Goal: Task Accomplishment & Management: Complete application form

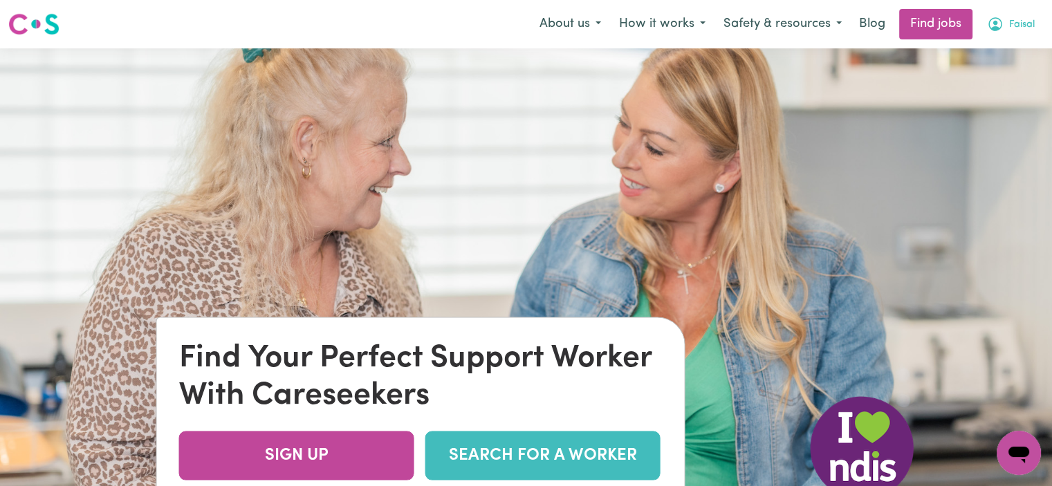
click at [1005, 33] on button "Faisal" at bounding box center [1011, 24] width 66 height 29
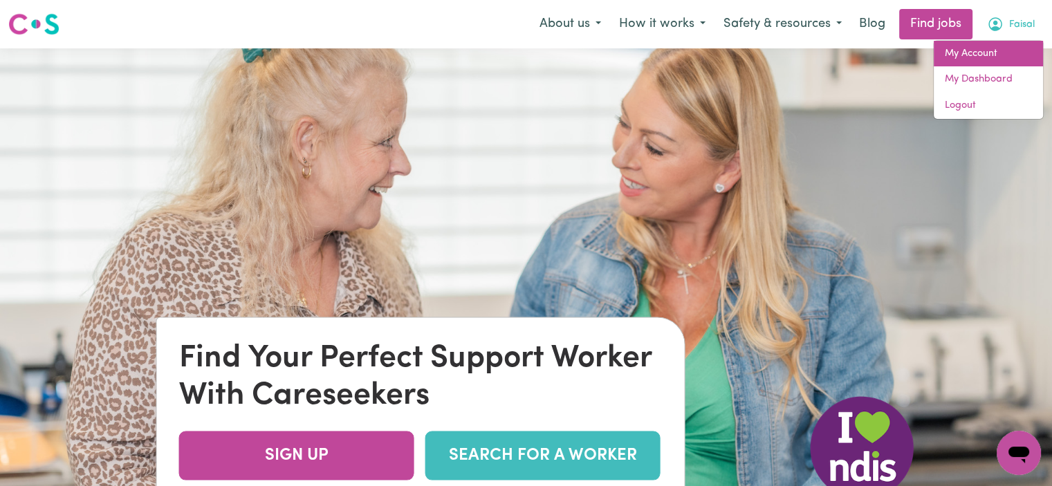
click at [989, 55] on link "My Account" at bounding box center [988, 54] width 109 height 26
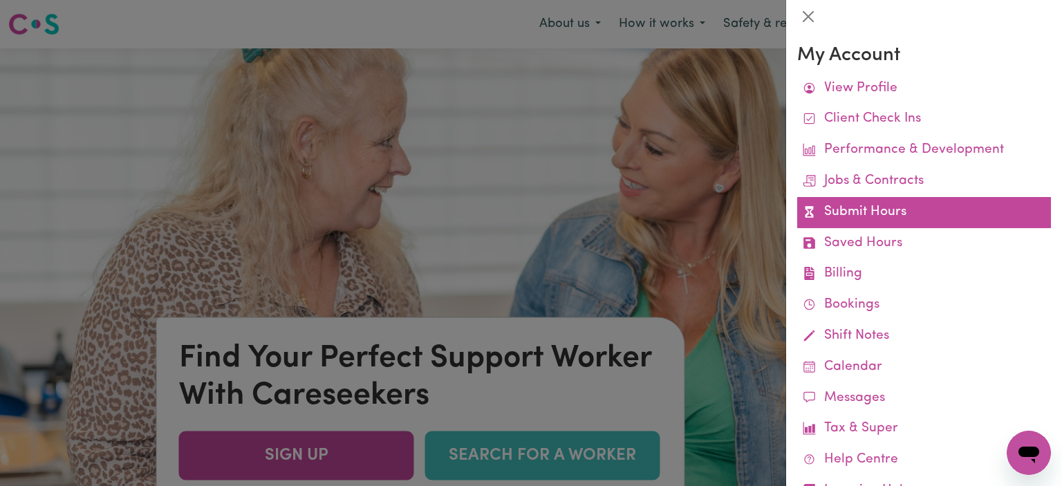
click at [887, 212] on link "Submit Hours" at bounding box center [924, 212] width 254 height 31
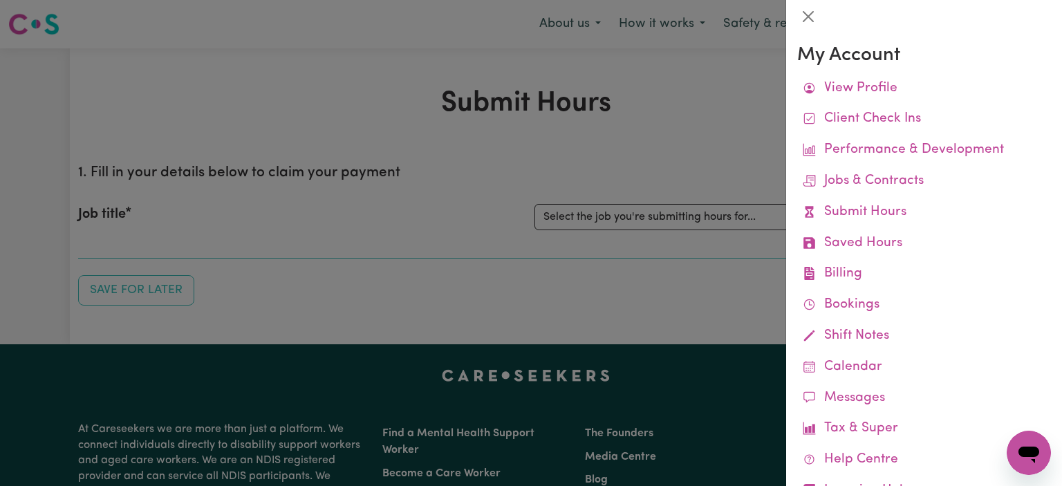
click at [560, 147] on div at bounding box center [531, 243] width 1062 height 486
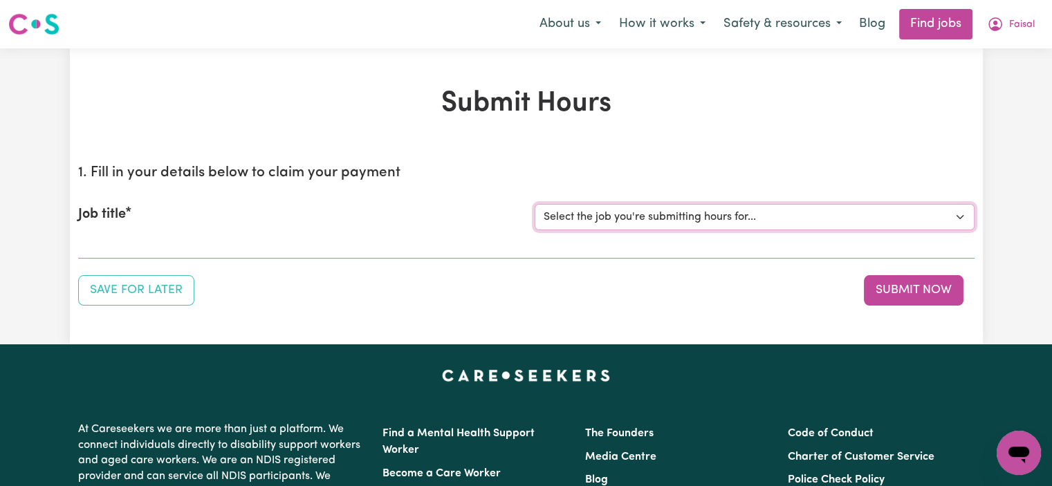
click at [684, 205] on select "Select the job you're submitting hours for... [Jaxson Chosen Family ] Support W…" at bounding box center [755, 217] width 440 height 26
select select "15079"
click at [535, 204] on select "Select the job you're submitting hours for... [Jaxson Chosen Family ] Support W…" at bounding box center [755, 217] width 440 height 26
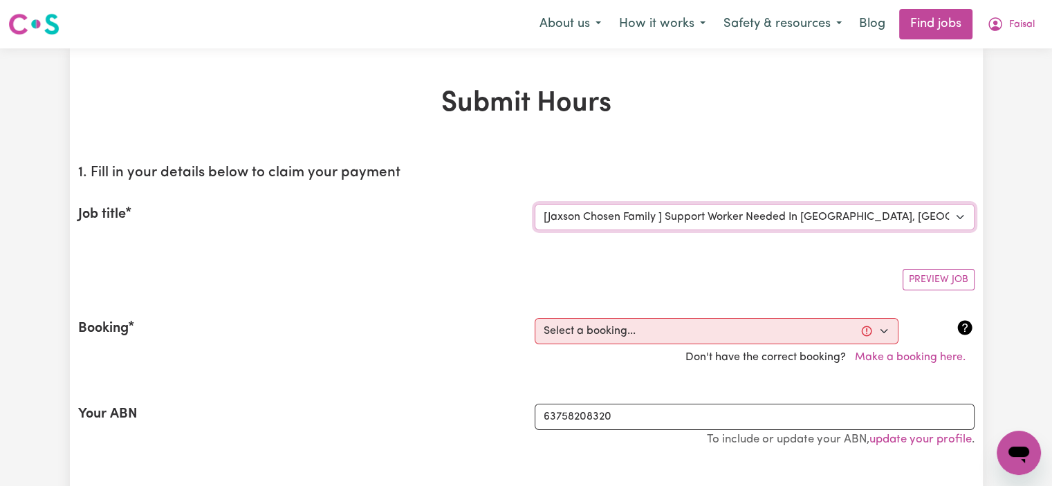
scroll to position [120, 0]
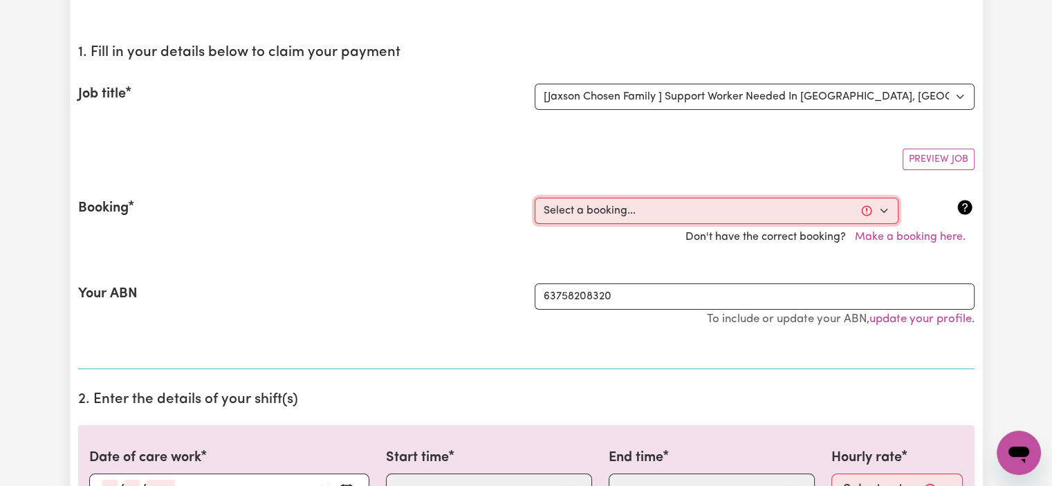
click at [637, 215] on select "Select a booking... [DATE] 10:00am to 02:00pm (RECURRING) [DATE] 10:00am to 02:…" at bounding box center [717, 211] width 364 height 26
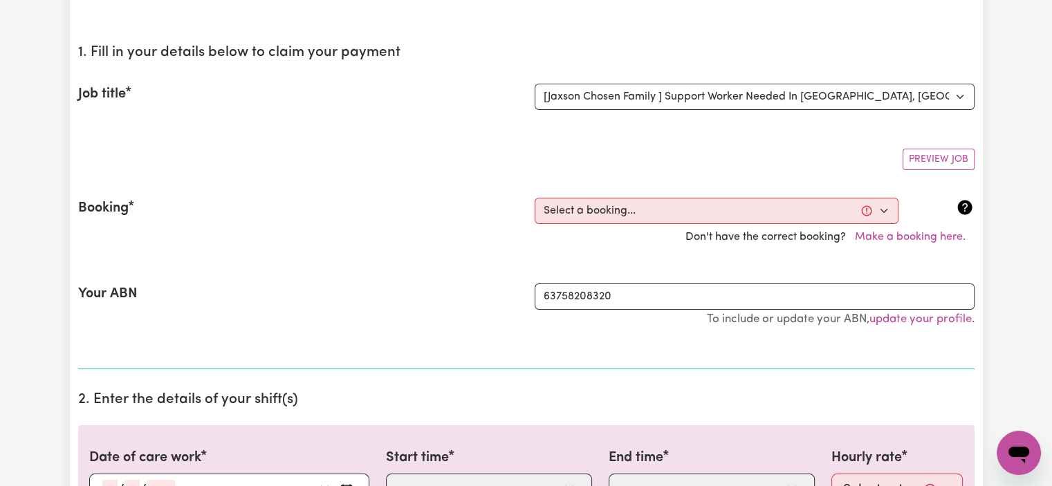
click at [346, 304] on div "Your ABN" at bounding box center [298, 312] width 456 height 57
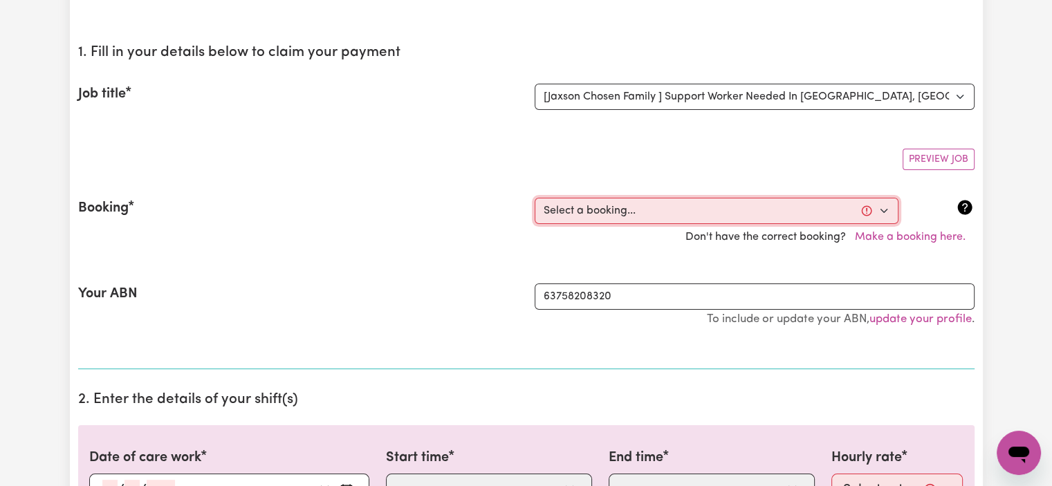
click at [609, 207] on select "Select a booking... [DATE] 10:00am to 02:00pm (RECURRING) [DATE] 10:00am to 02:…" at bounding box center [717, 211] width 364 height 26
click at [605, 218] on select "Select a booking... [DATE] 10:00am to 02:00pm (RECURRING) [DATE] 10:00am to 02:…" at bounding box center [717, 211] width 364 height 26
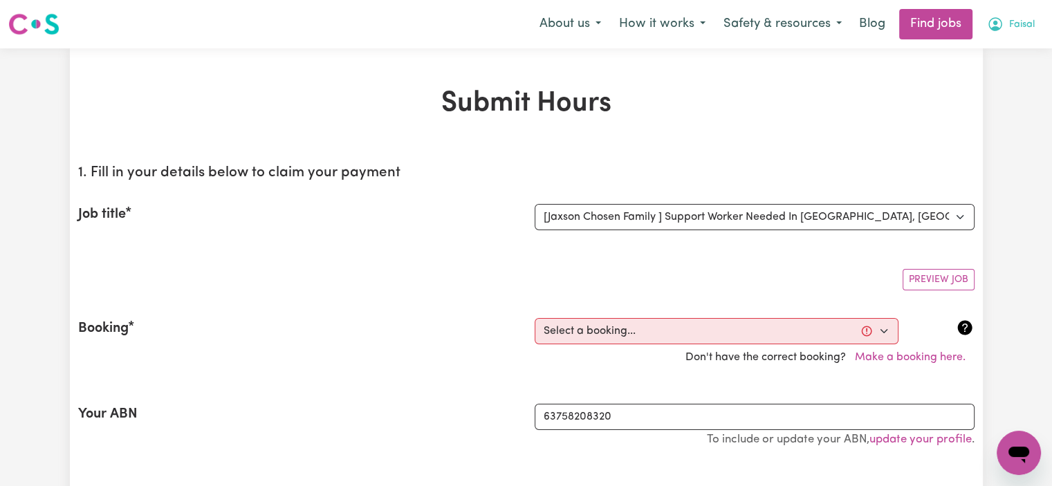
click at [1014, 30] on span "Faisal" at bounding box center [1022, 24] width 26 height 15
click at [978, 75] on link "My Dashboard" at bounding box center [988, 79] width 109 height 26
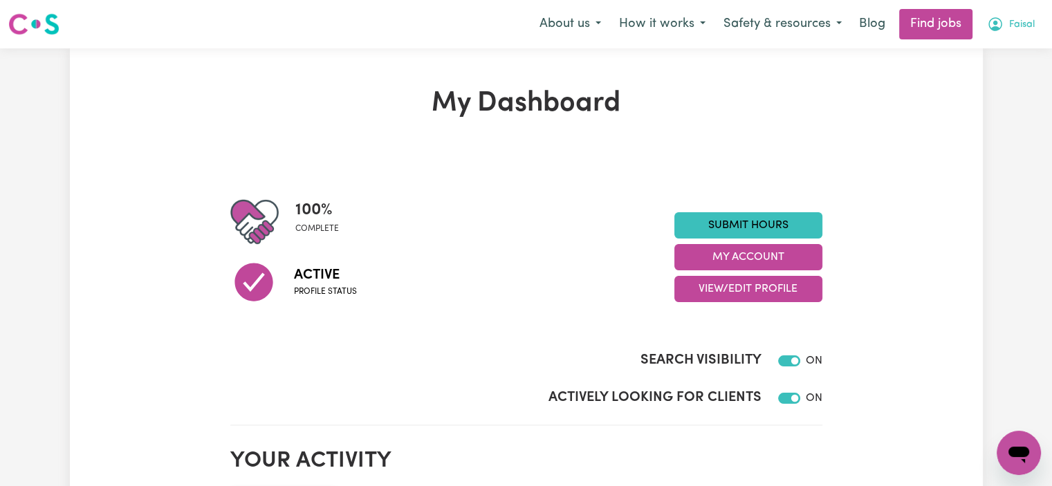
click at [1018, 17] on span "Faisal" at bounding box center [1022, 24] width 26 height 15
click at [744, 201] on div "100 % complete Active Profile status Submit Hours My Account View/Edit Profile" at bounding box center [526, 257] width 592 height 119
click at [754, 254] on button "My Account" at bounding box center [748, 257] width 148 height 26
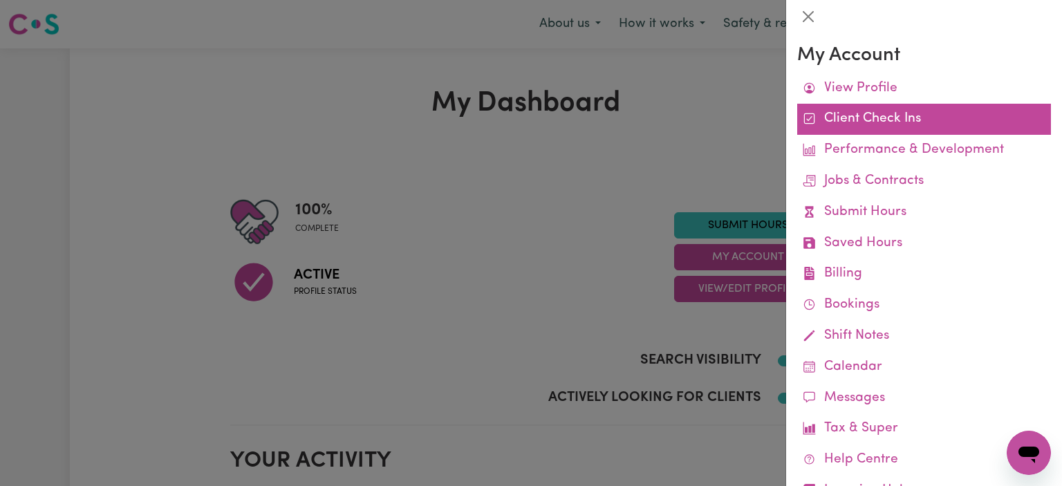
click at [880, 130] on link "Client Check Ins" at bounding box center [924, 119] width 254 height 31
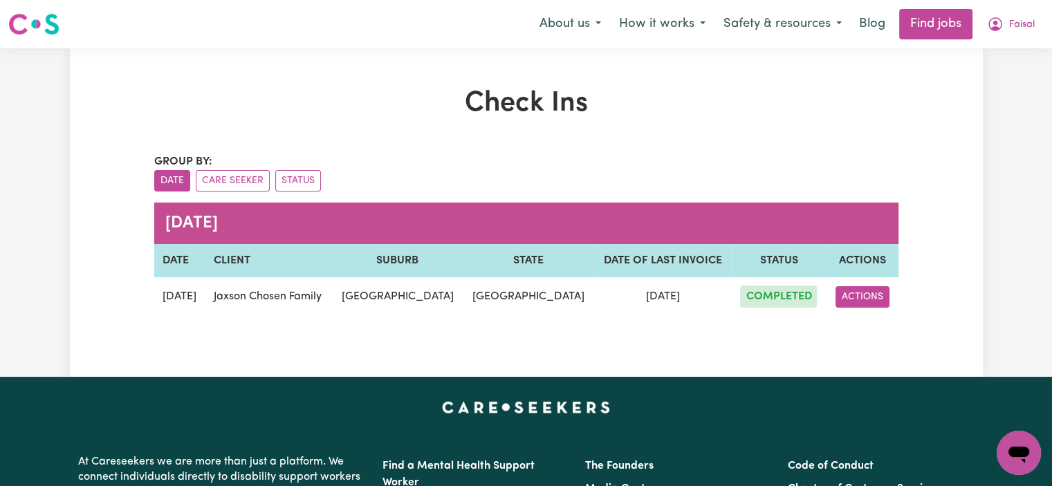
click at [852, 290] on button "ACTIONS" at bounding box center [862, 296] width 54 height 21
click at [951, 255] on div "Check Ins Group by: Date Care Seeker Status [DATE] DATE CLIENT SUBURB STATE DAT…" at bounding box center [526, 212] width 913 height 251
click at [776, 302] on span "COMPLETED" at bounding box center [778, 297] width 77 height 22
click at [1015, 30] on span "Faisal" at bounding box center [1022, 24] width 26 height 15
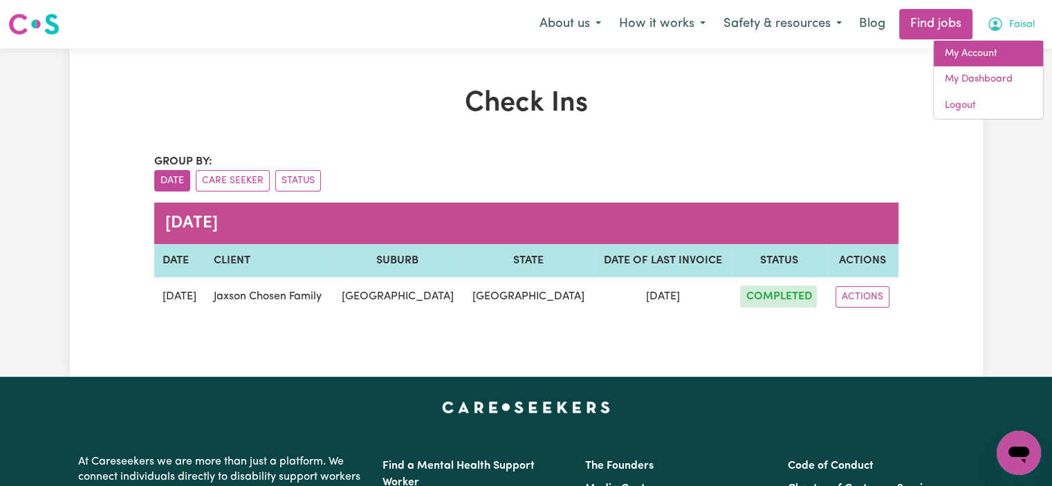
click at [974, 57] on link "My Account" at bounding box center [988, 54] width 109 height 26
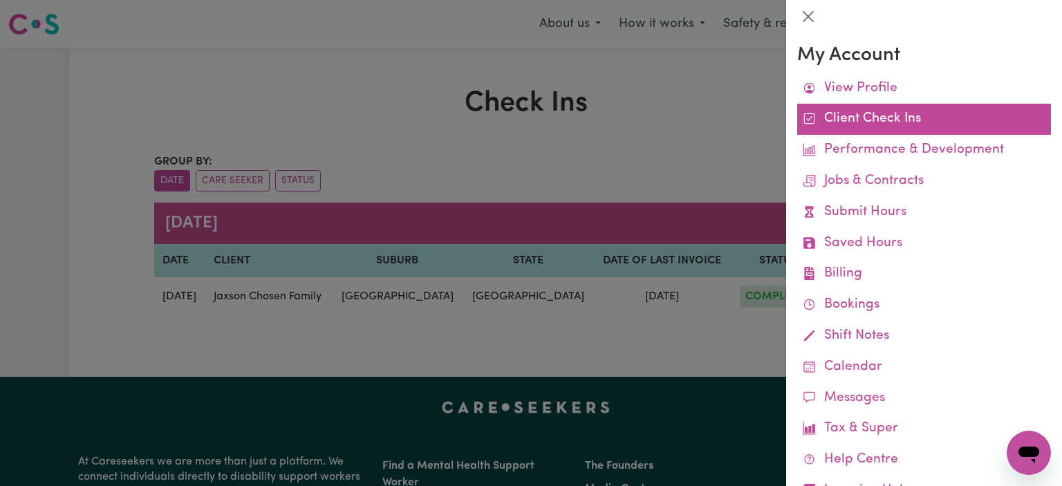
click at [891, 134] on link "Client Check Ins" at bounding box center [924, 119] width 254 height 31
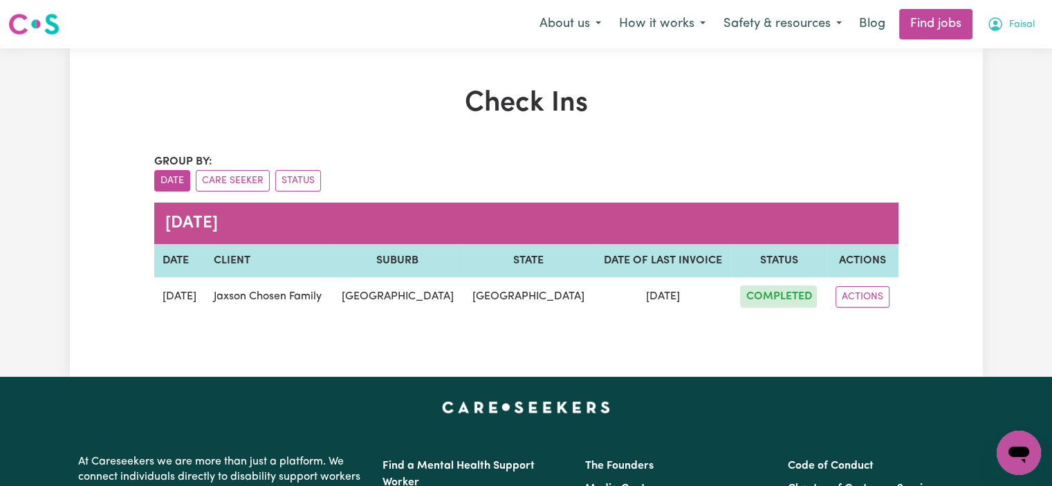
click at [1011, 26] on span "Faisal" at bounding box center [1022, 24] width 26 height 15
click at [999, 51] on link "My Account" at bounding box center [988, 54] width 109 height 26
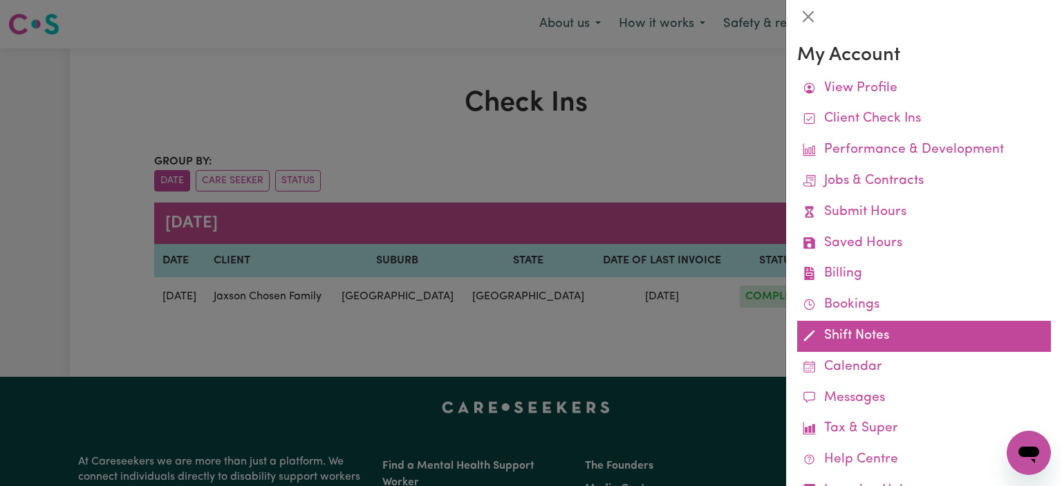
click at [836, 345] on link "Shift Notes" at bounding box center [924, 336] width 254 height 31
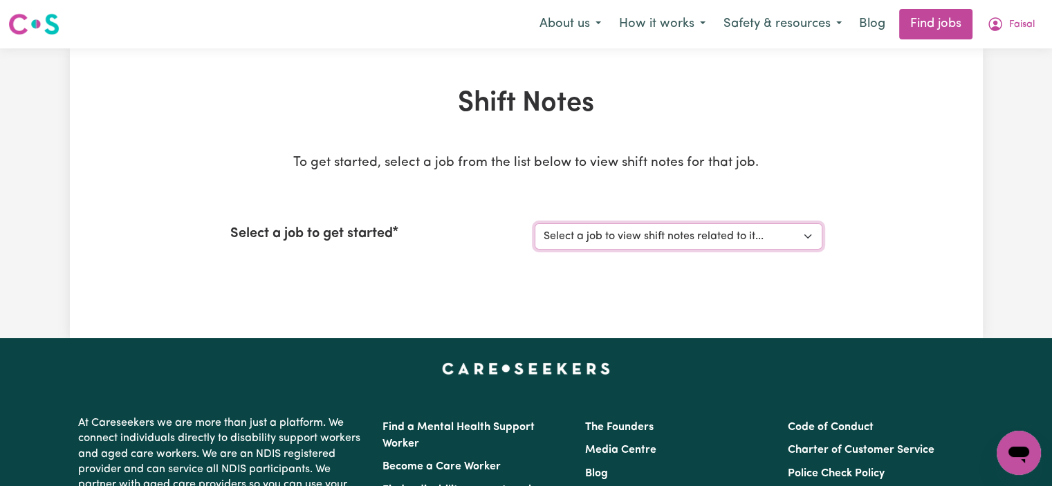
click at [614, 228] on select "Select a job to view shift notes related to it... [Jaxson Chosen Family ] Suppo…" at bounding box center [679, 236] width 288 height 26
select select "15079"
click at [535, 223] on select "Select a job to view shift notes related to it... [Jaxson Chosen Family ] Suppo…" at bounding box center [679, 236] width 288 height 26
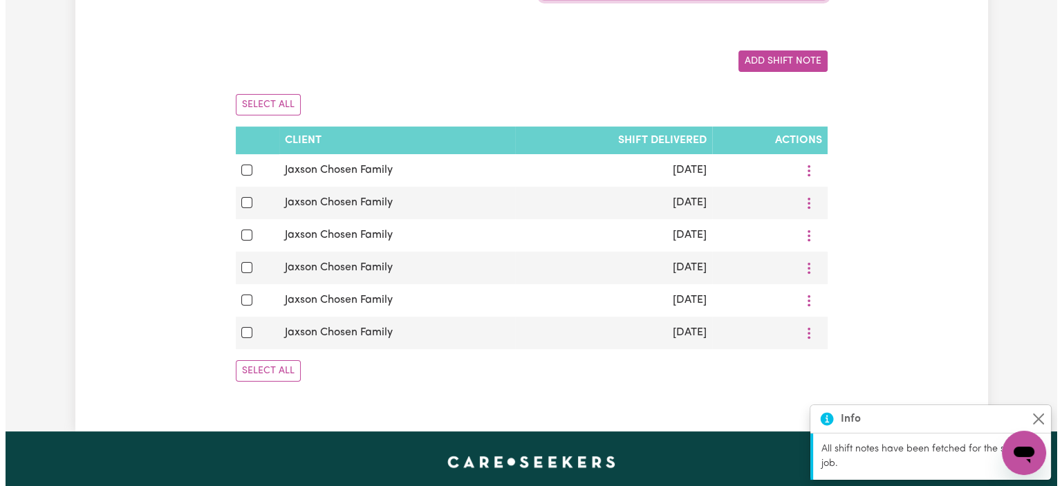
scroll to position [251, 0]
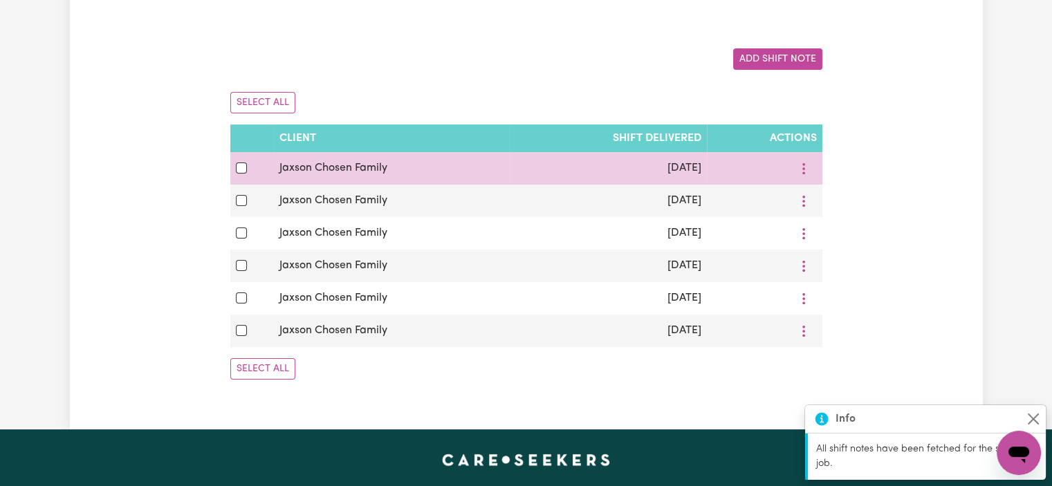
click at [773, 172] on div at bounding box center [764, 168] width 104 height 21
click at [799, 170] on icon "More options" at bounding box center [804, 169] width 14 height 14
click at [826, 197] on span "View/Update" at bounding box center [852, 200] width 68 height 11
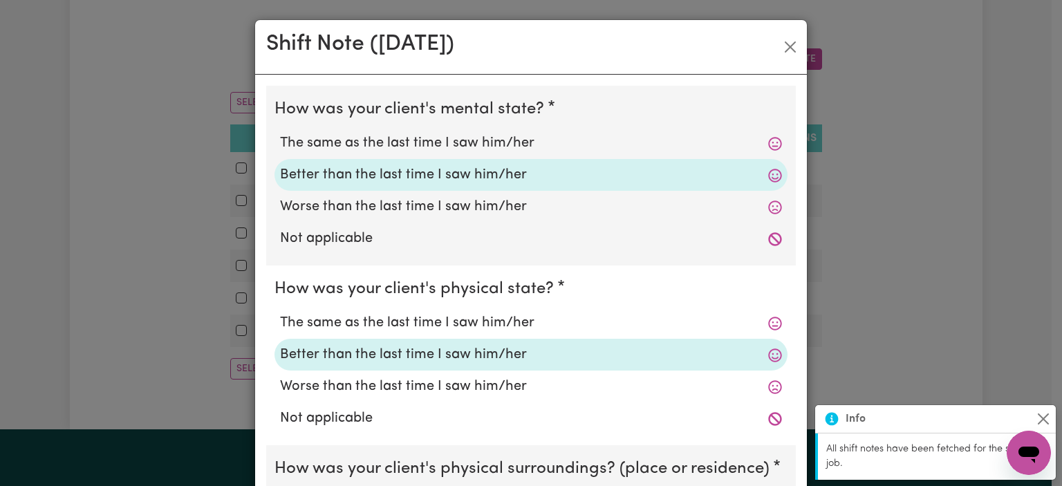
scroll to position [512, 0]
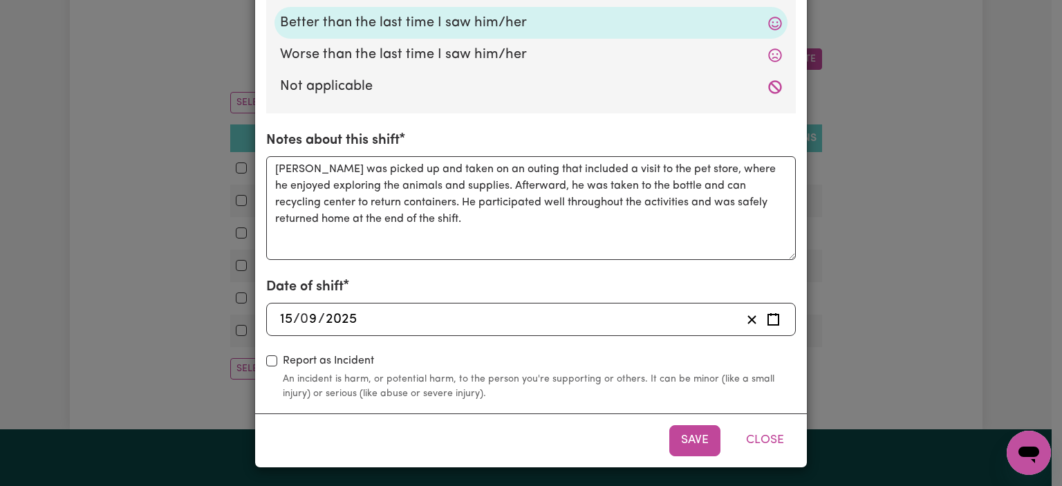
click at [954, 215] on div "Shift Note ( [DATE] ) How was your client's mental state? The same as the last …" at bounding box center [531, 243] width 1062 height 486
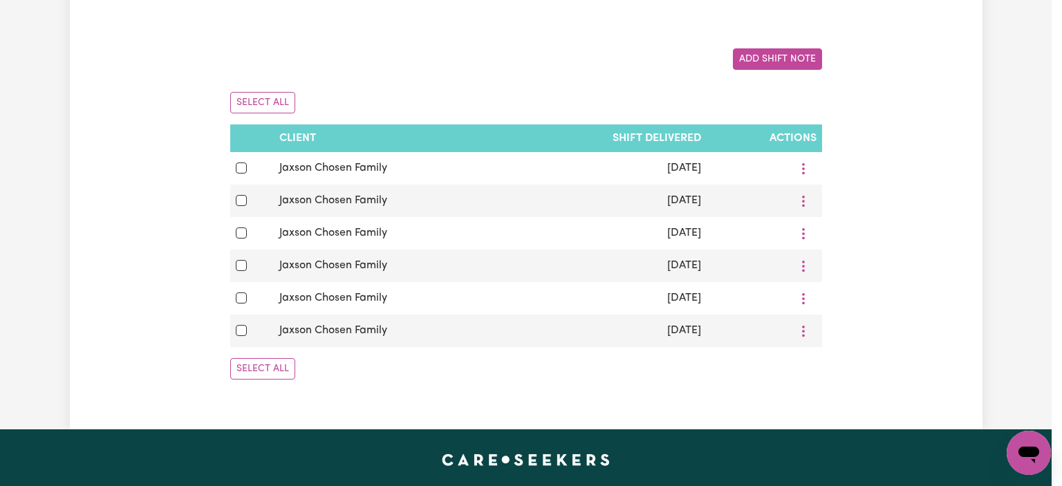
scroll to position [0, 0]
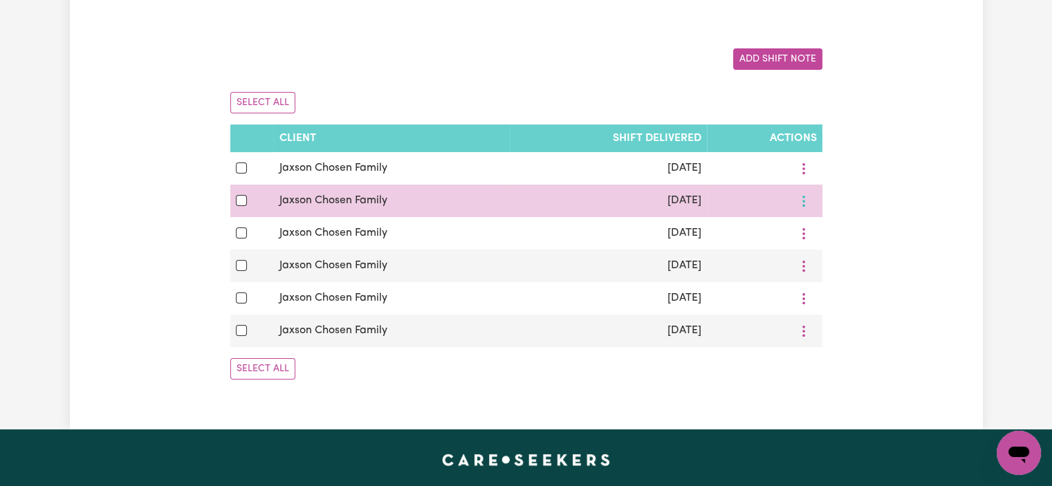
click at [797, 201] on icon "More options" at bounding box center [804, 201] width 14 height 14
click at [819, 228] on span "View/Update" at bounding box center [852, 233] width 68 height 11
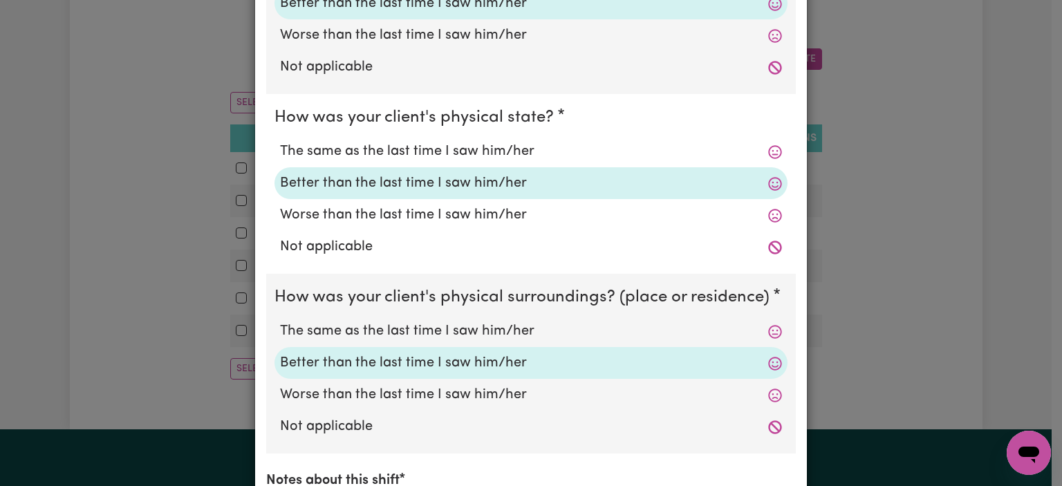
scroll to position [512, 0]
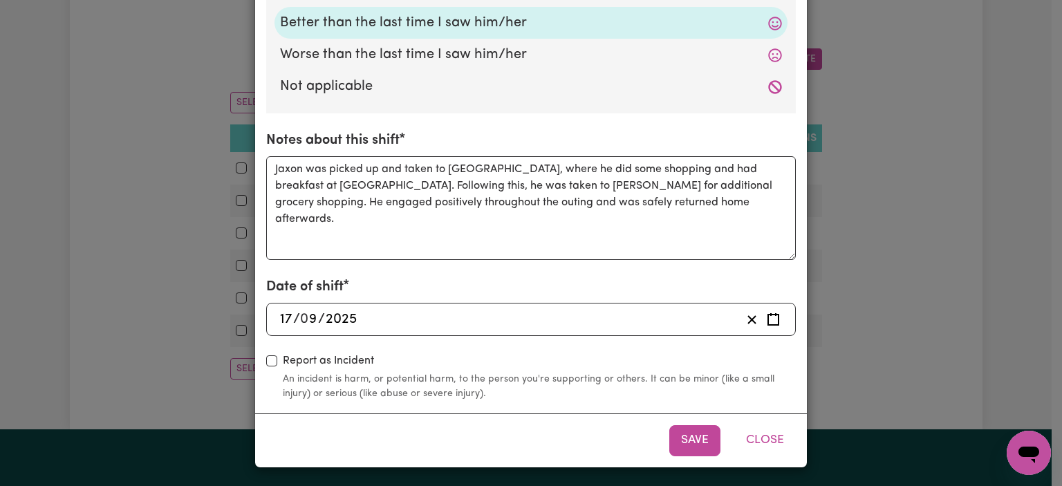
click at [932, 236] on div "Shift Note ( [DATE] ) How was your client's mental state? The same as the last …" at bounding box center [531, 243] width 1062 height 486
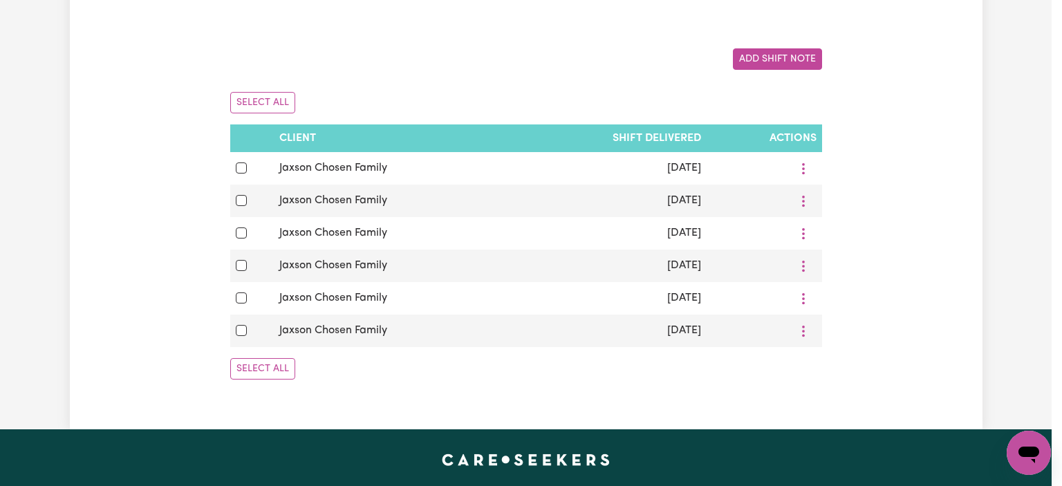
scroll to position [0, 0]
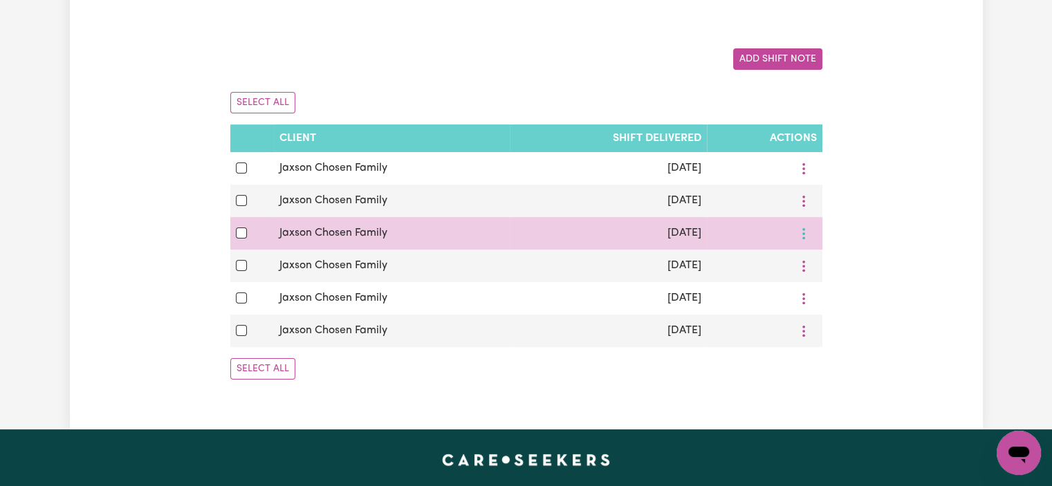
click at [805, 239] on icon "More options" at bounding box center [804, 234] width 14 height 14
click at [813, 253] on link "View/Update" at bounding box center [844, 266] width 109 height 28
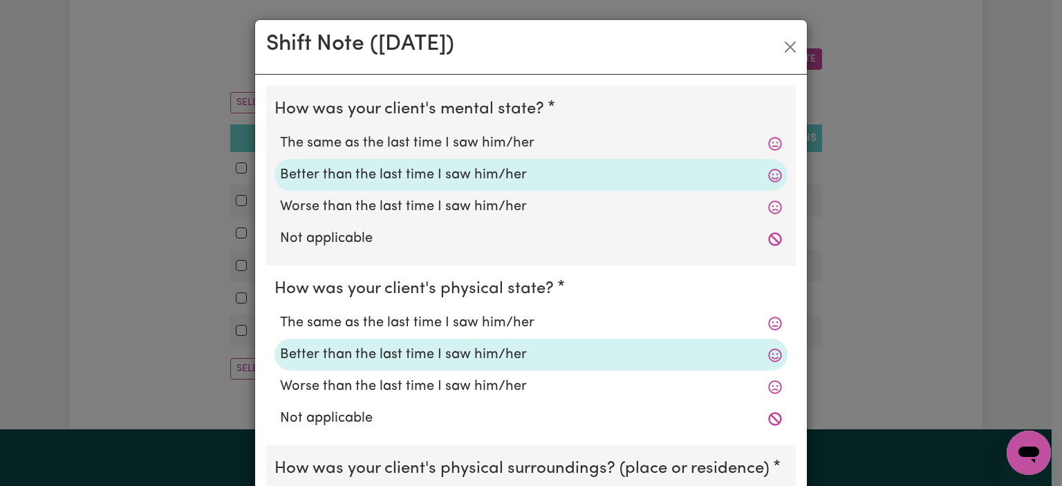
scroll to position [512, 0]
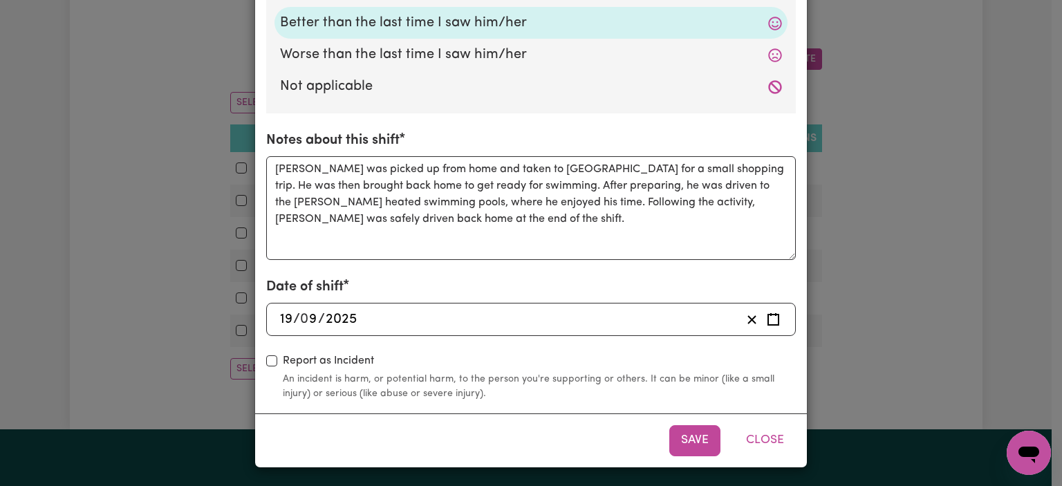
click at [924, 232] on div "Shift Note ( [DATE] ) How was your client's mental state? The same as the last …" at bounding box center [531, 243] width 1062 height 486
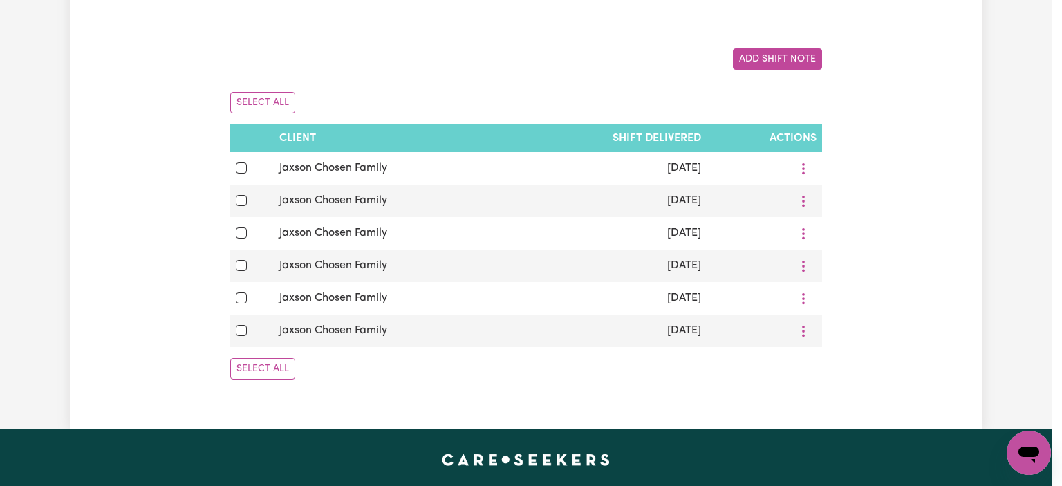
scroll to position [0, 0]
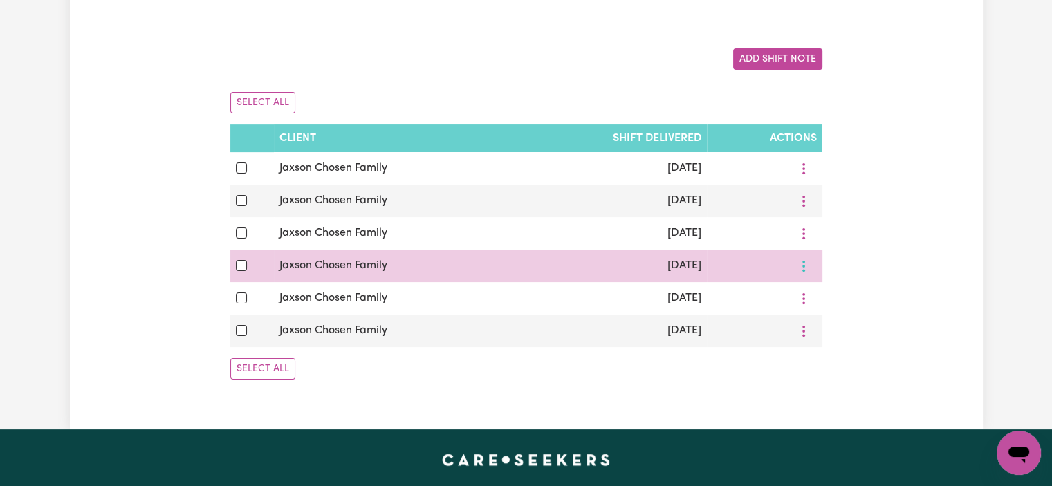
click at [799, 268] on icon "More options" at bounding box center [804, 266] width 14 height 14
click at [808, 292] on span at bounding box center [807, 298] width 11 height 17
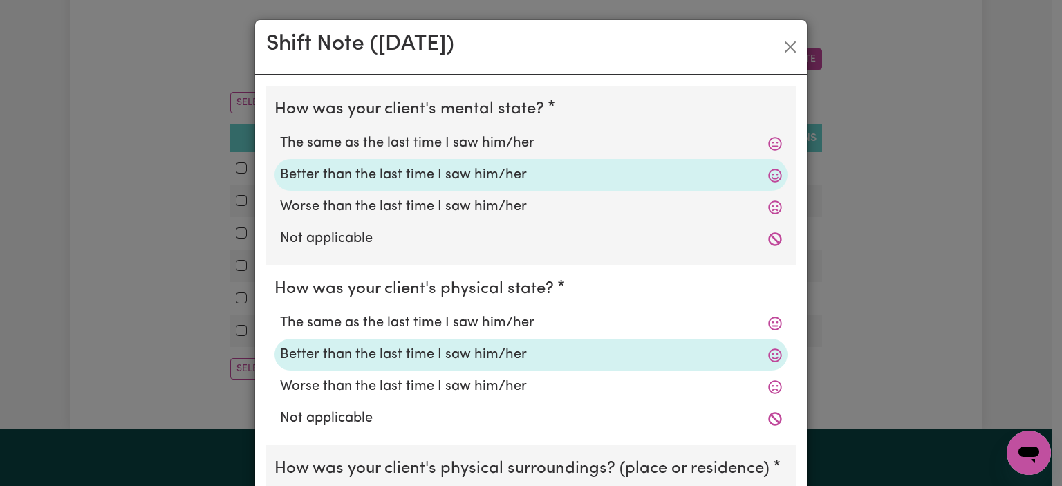
scroll to position [512, 0]
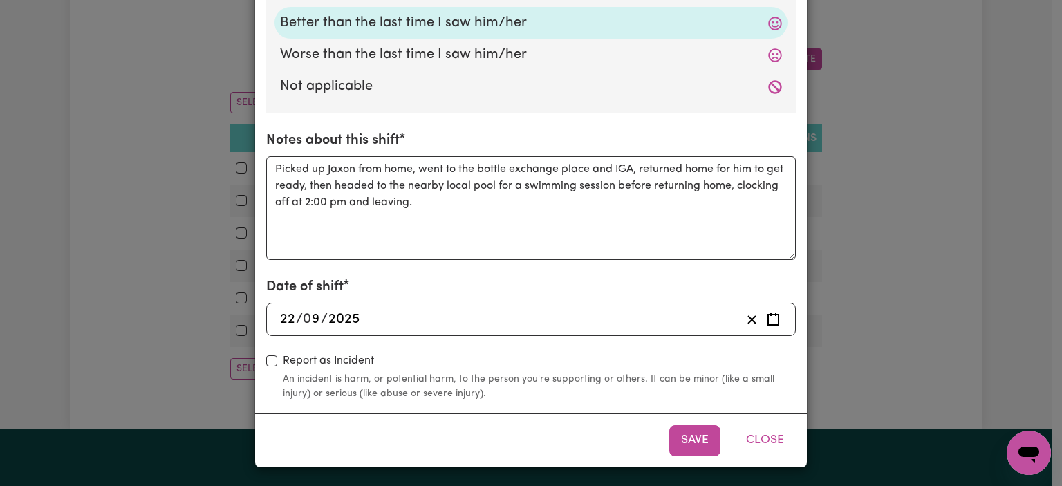
click at [921, 228] on div "Shift Note ( [DATE] ) How was your client's mental state? The same as the last …" at bounding box center [531, 243] width 1062 height 486
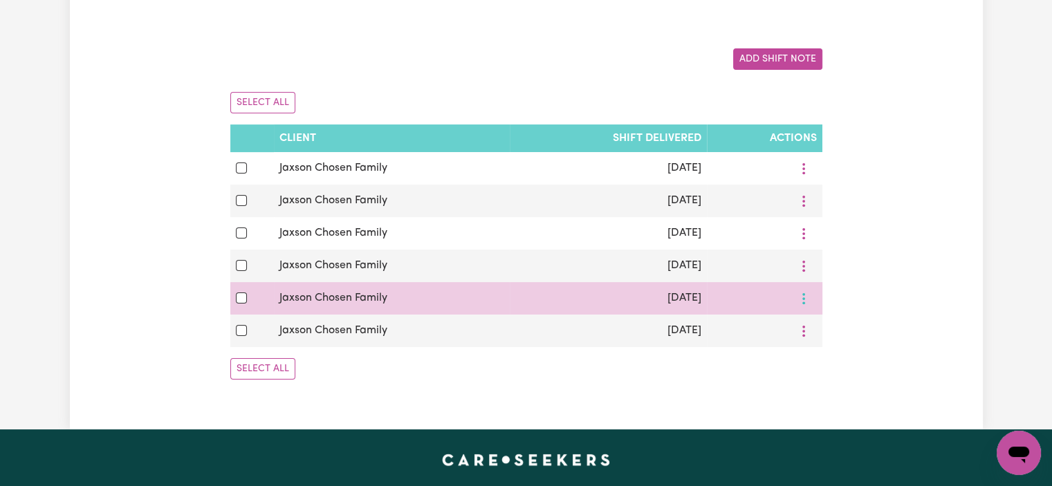
click at [804, 301] on button "More options" at bounding box center [803, 298] width 26 height 21
click at [816, 323] on link "View/Update" at bounding box center [844, 331] width 109 height 28
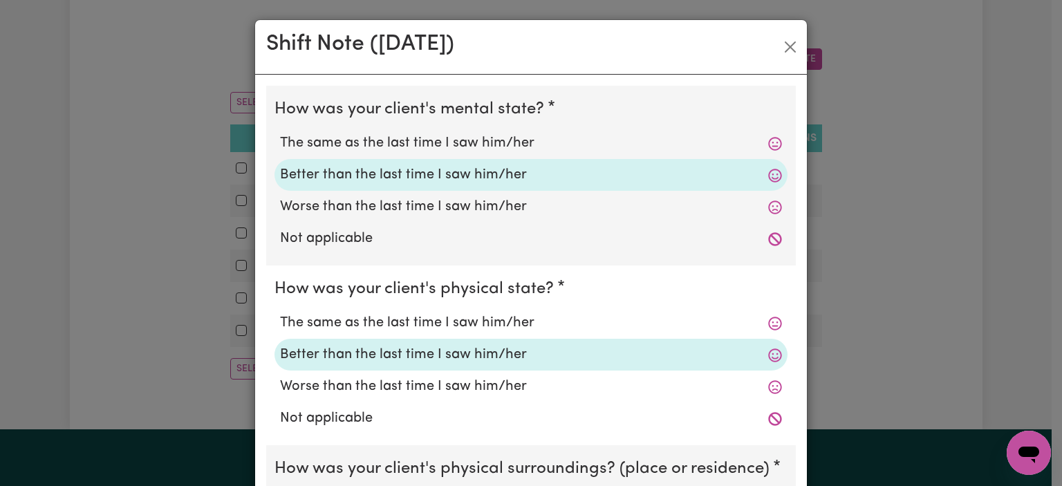
scroll to position [512, 0]
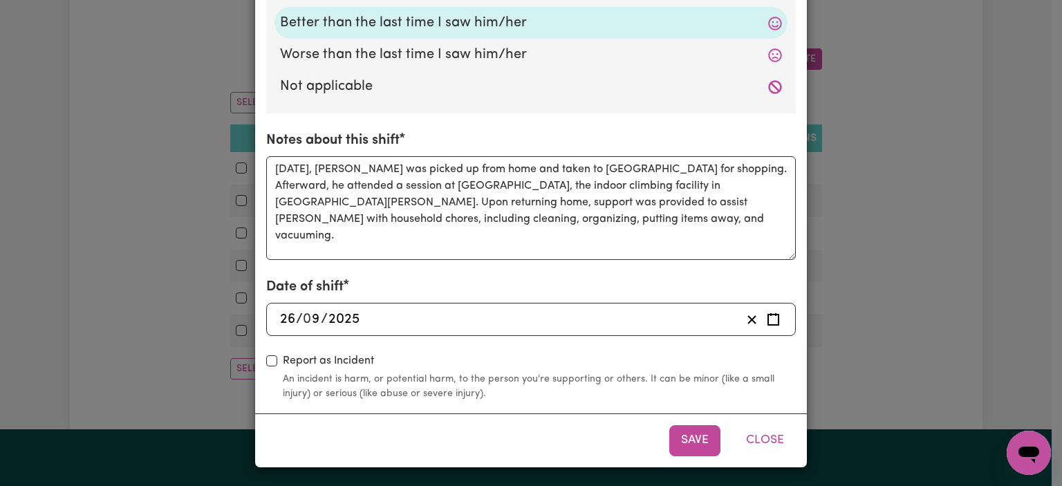
click at [887, 192] on div "Shift Note ( [DATE] ) How was your client's mental state? The same as the last …" at bounding box center [531, 243] width 1062 height 486
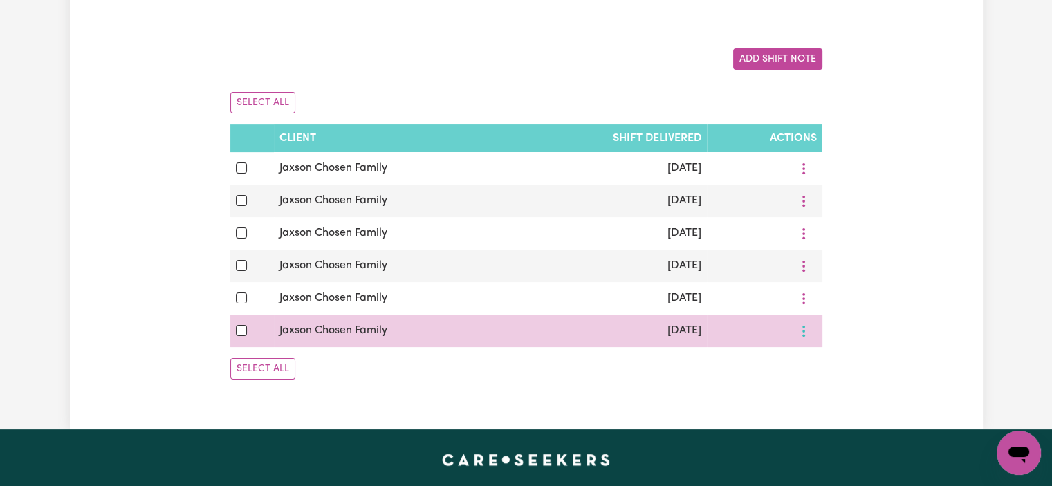
click at [803, 333] on circle "More options" at bounding box center [803, 331] width 3 height 3
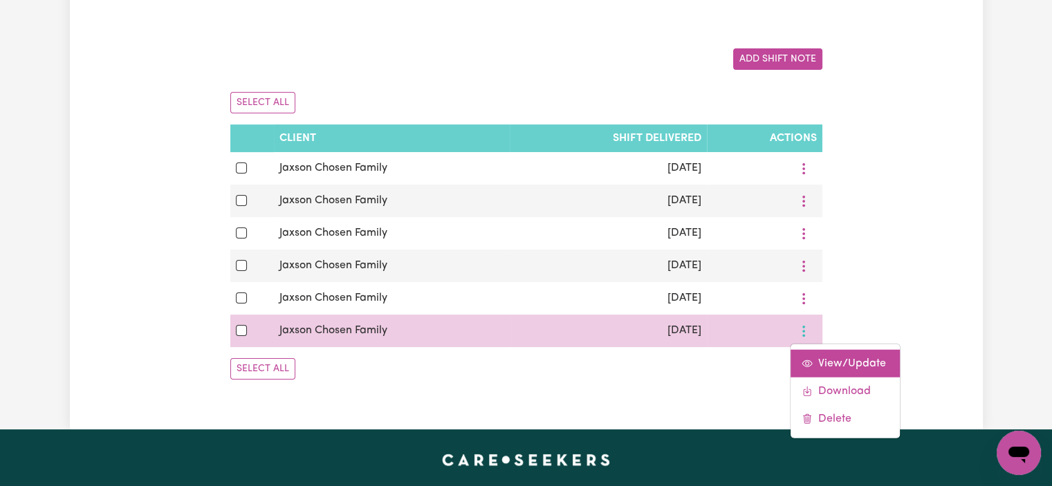
click at [815, 358] on link "View/Update" at bounding box center [844, 363] width 109 height 28
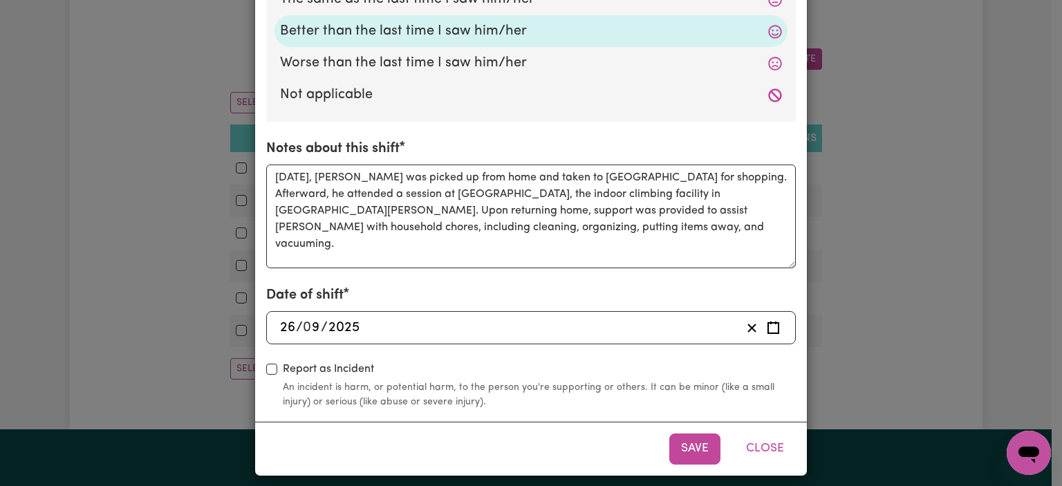
scroll to position [512, 0]
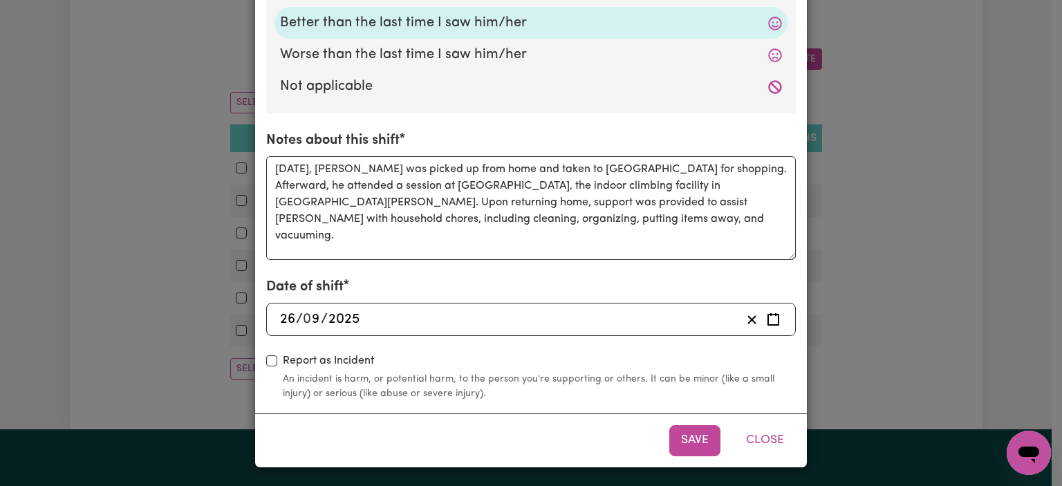
click at [876, 226] on div "Shift Note ( [DATE] ) How was your client's mental state? The same as the last …" at bounding box center [531, 243] width 1062 height 486
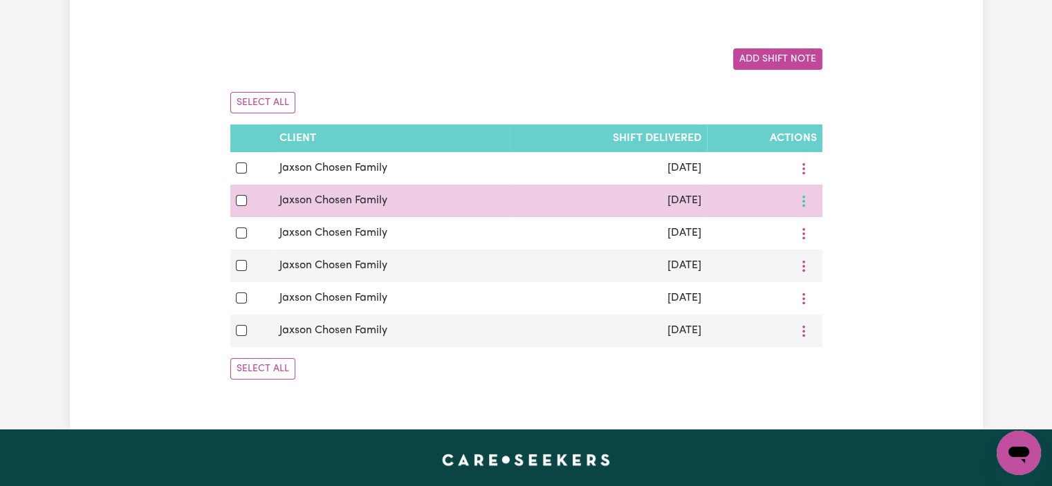
click at [810, 198] on button "More options" at bounding box center [803, 200] width 26 height 21
click at [817, 218] on div "View/Update Download Delete" at bounding box center [845, 260] width 111 height 95
click at [817, 226] on link "View/Update" at bounding box center [844, 233] width 109 height 28
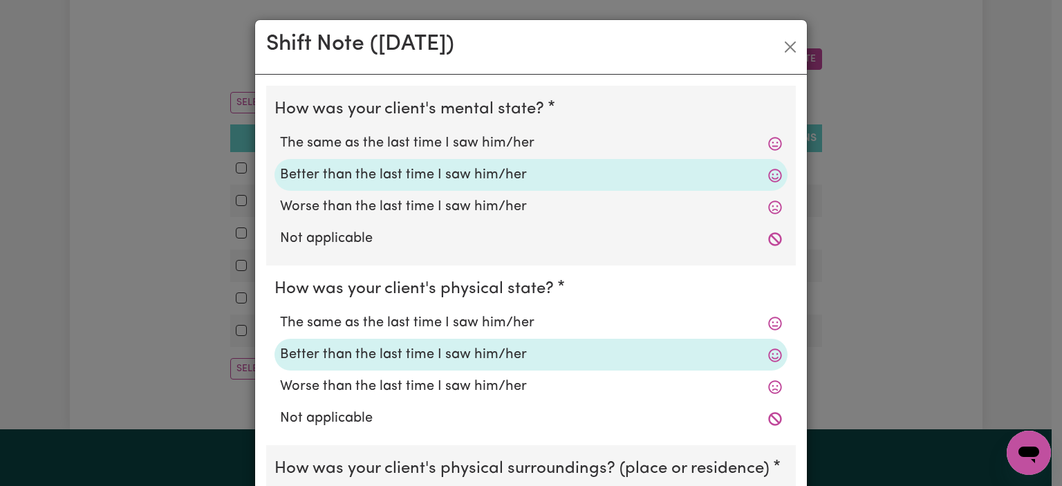
scroll to position [512, 0]
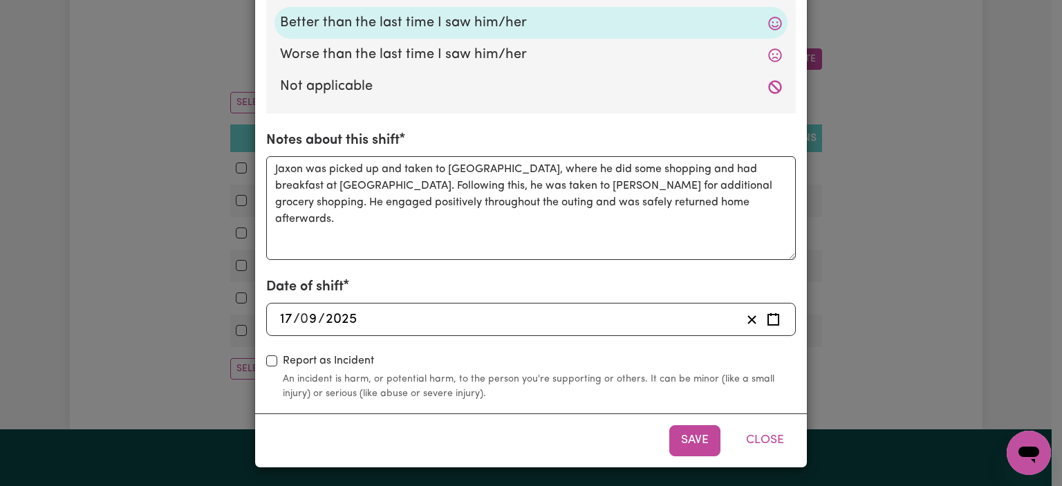
click at [882, 219] on div "Shift Note ( [DATE] ) How was your client's mental state? The same as the last …" at bounding box center [531, 243] width 1062 height 486
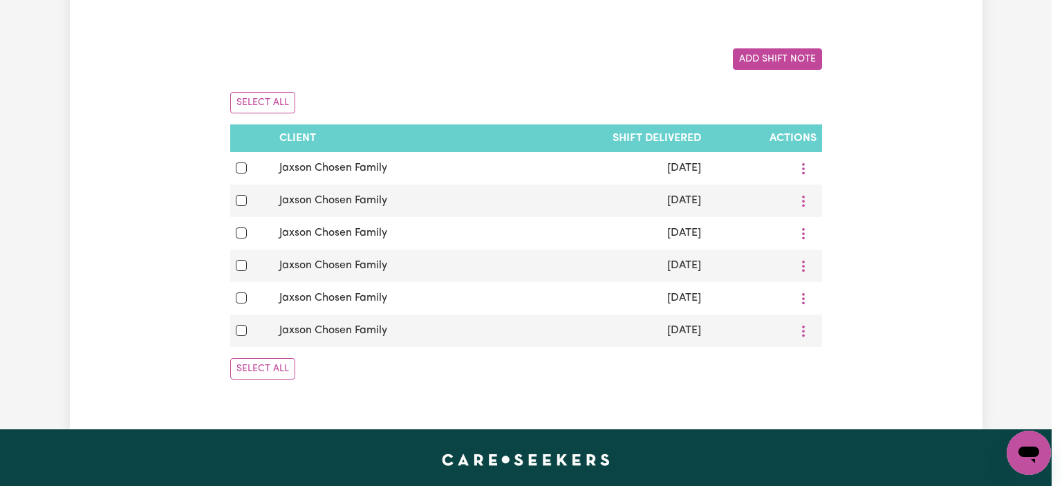
scroll to position [0, 0]
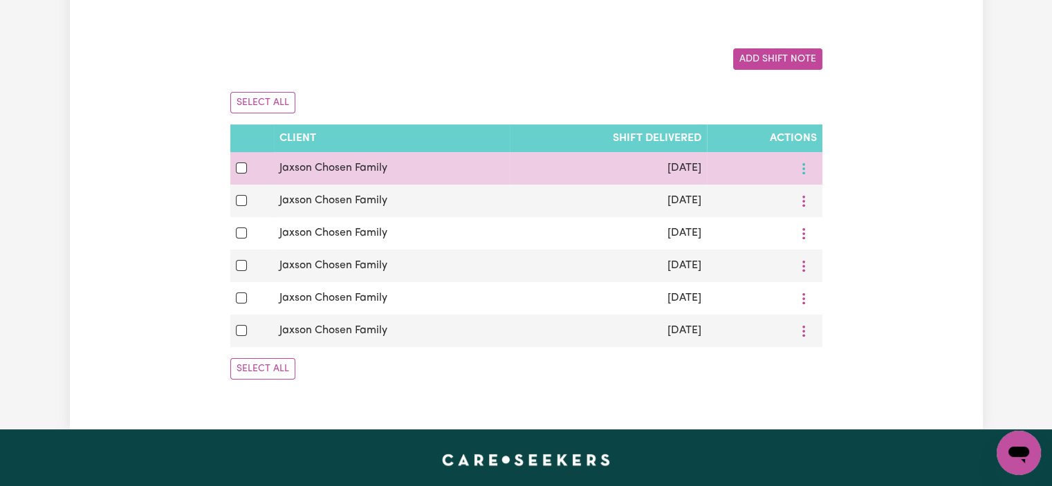
click at [804, 167] on icon "More options" at bounding box center [804, 169] width 14 height 14
click at [824, 198] on span "View/Update" at bounding box center [852, 200] width 68 height 11
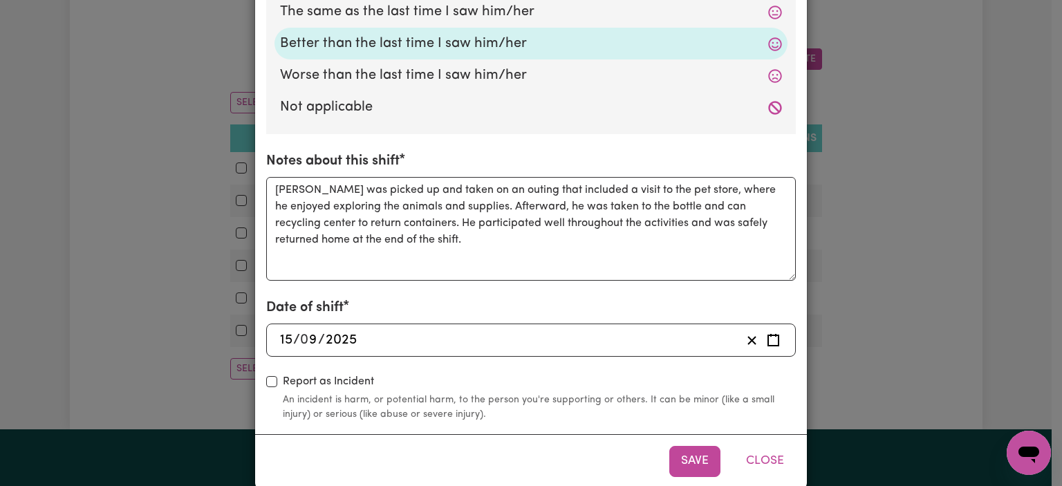
scroll to position [512, 0]
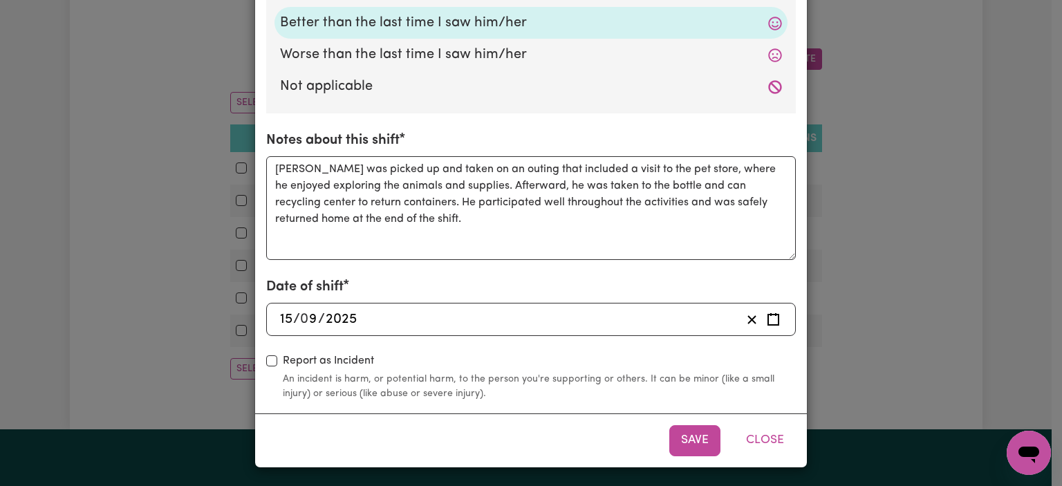
click at [952, 236] on div "Shift Note ( [DATE] ) How was your client's mental state? The same as the last …" at bounding box center [531, 243] width 1062 height 486
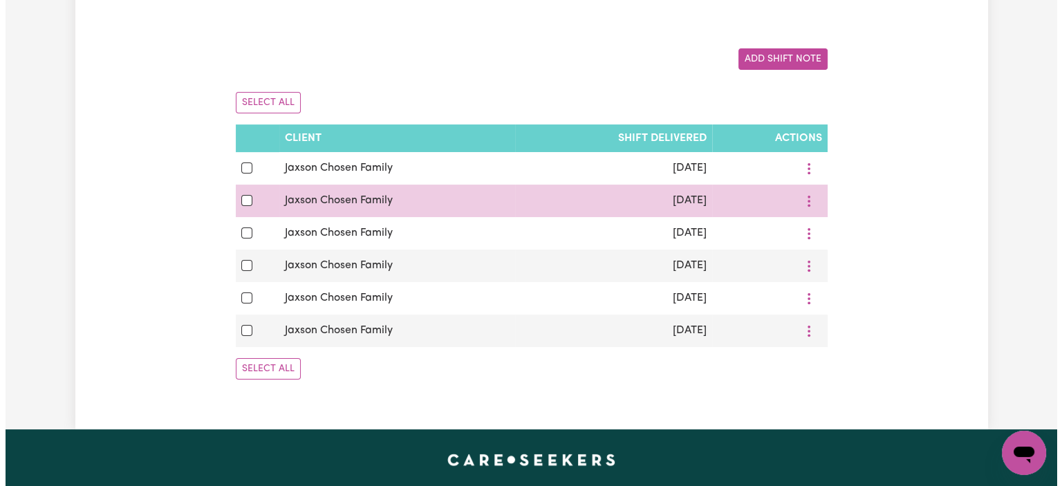
scroll to position [160, 0]
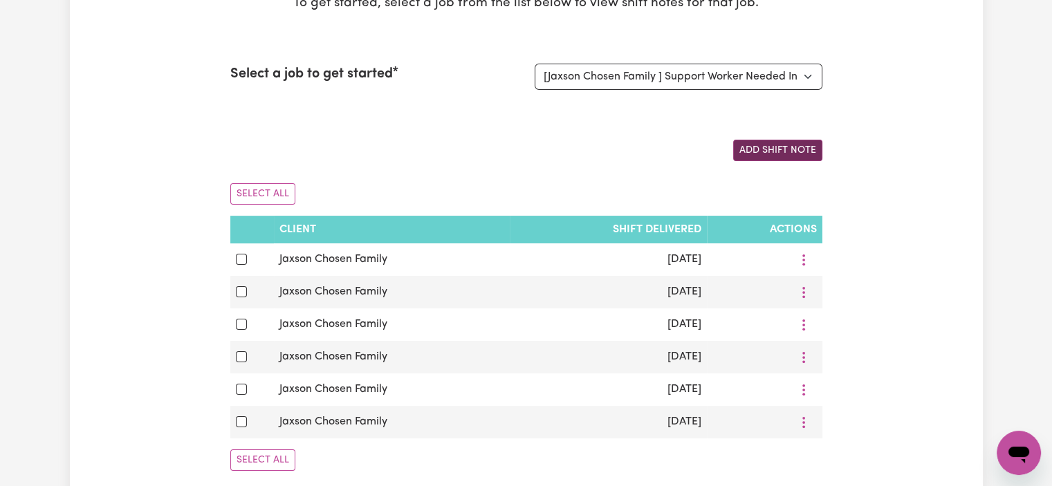
click at [791, 151] on button "Add Shift Note" at bounding box center [777, 150] width 89 height 21
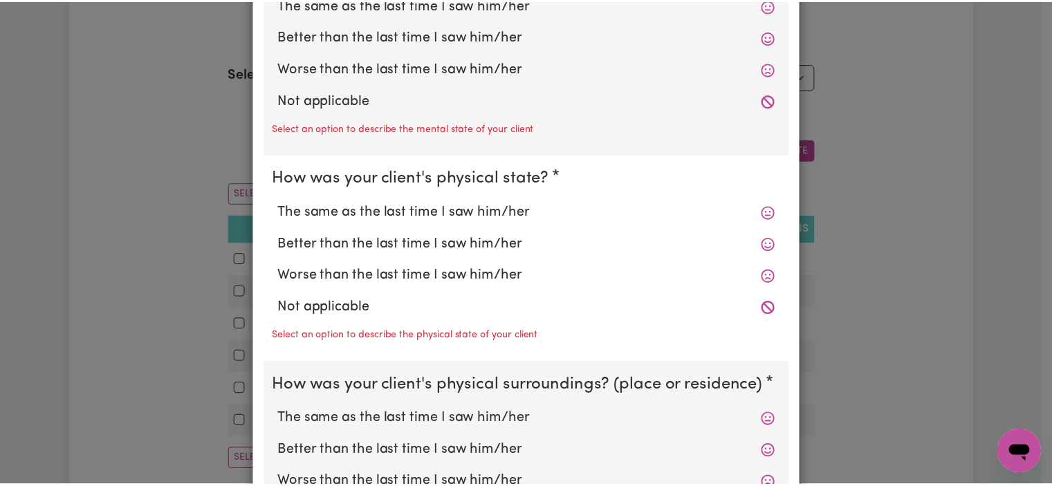
scroll to position [0, 0]
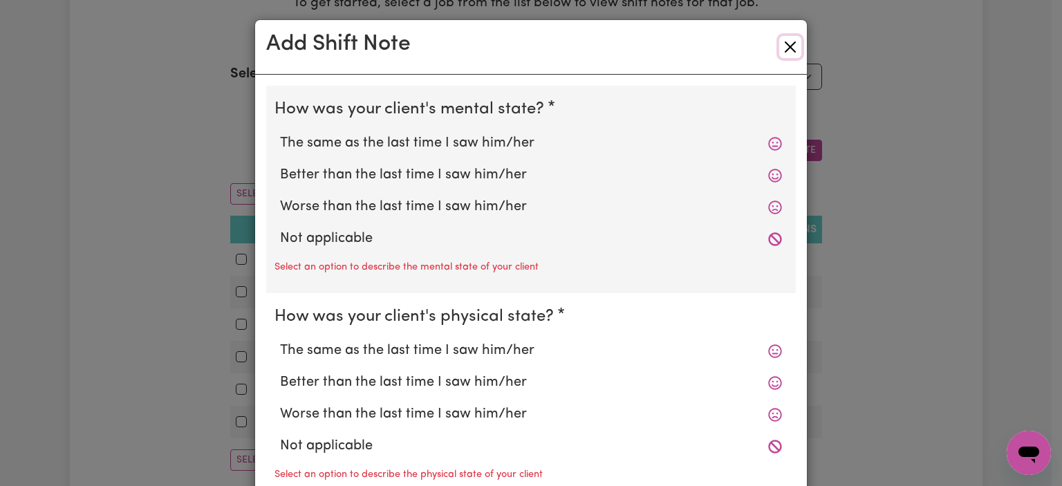
click at [789, 42] on button "Close" at bounding box center [790, 47] width 22 height 22
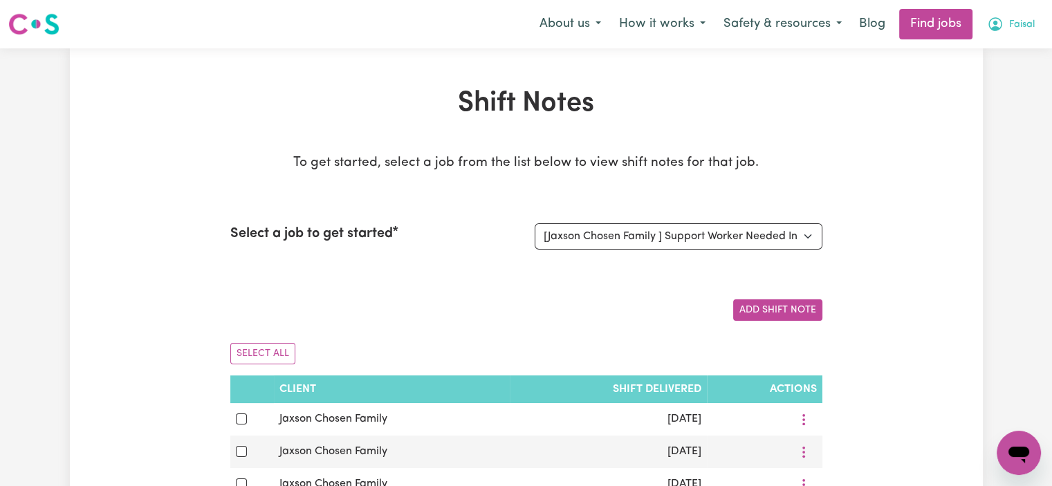
click at [1009, 25] on span "Faisal" at bounding box center [1022, 24] width 26 height 15
click at [990, 68] on link "My Dashboard" at bounding box center [988, 79] width 109 height 26
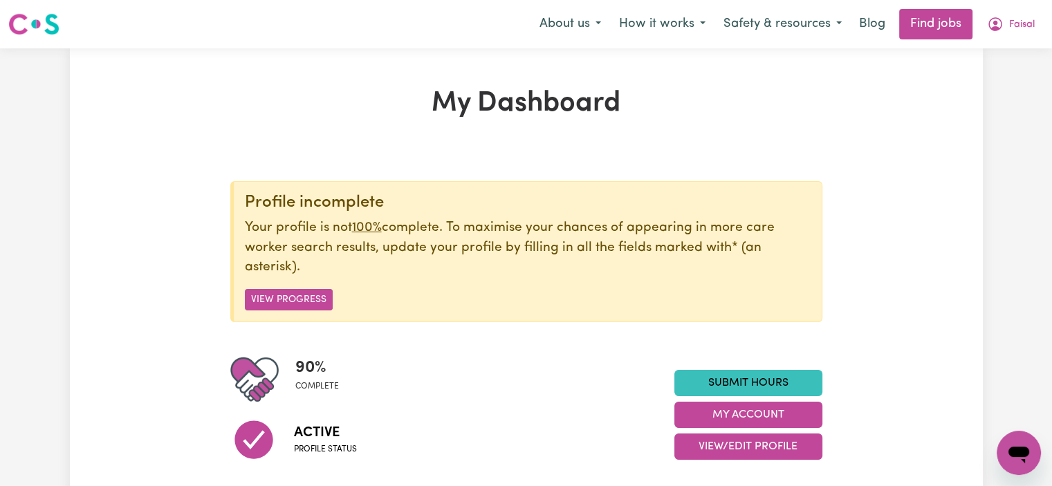
click at [1012, 41] on nav "Menu About us How it works Safety & resources Blog Find jobs Faisal" at bounding box center [526, 24] width 1052 height 48
click at [1004, 35] on button "Faisal" at bounding box center [1011, 24] width 66 height 29
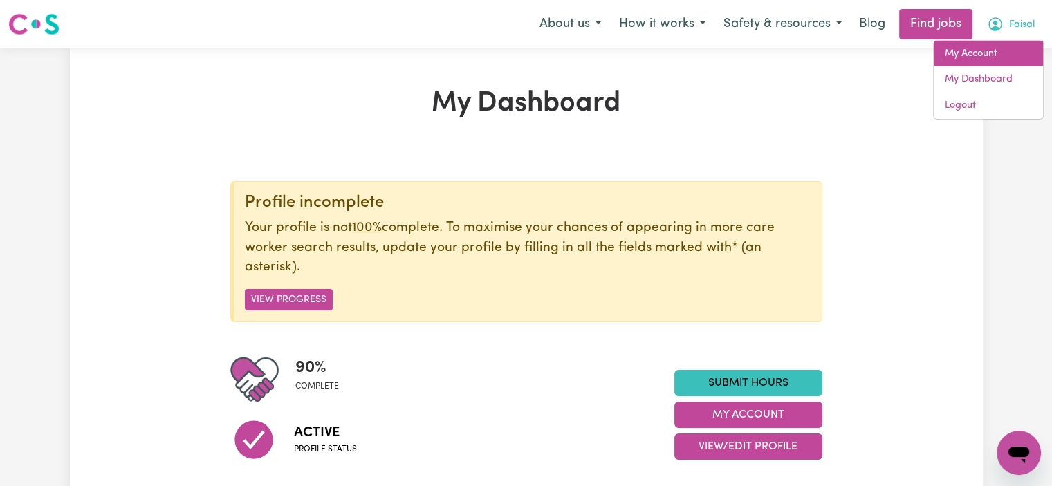
click at [992, 62] on link "My Account" at bounding box center [988, 54] width 109 height 26
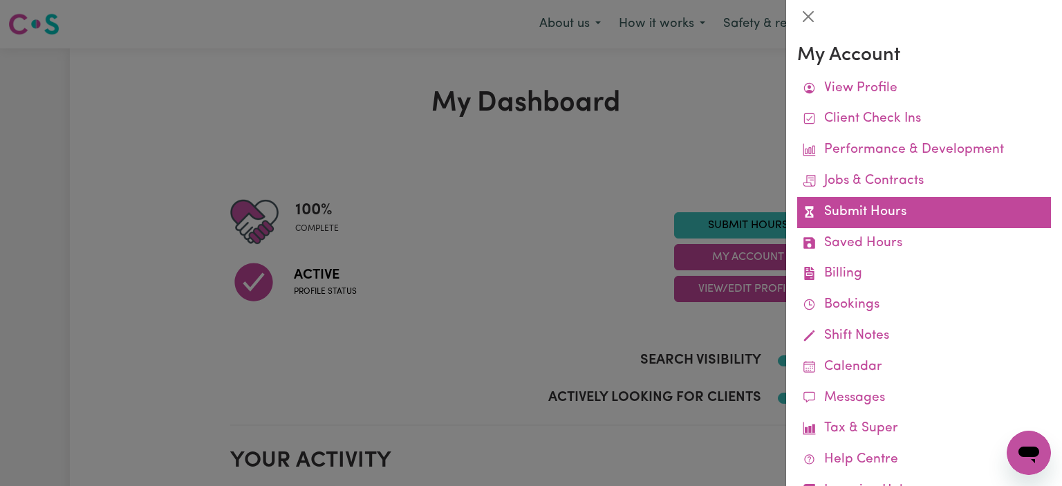
click at [899, 208] on link "Submit Hours" at bounding box center [924, 212] width 254 height 31
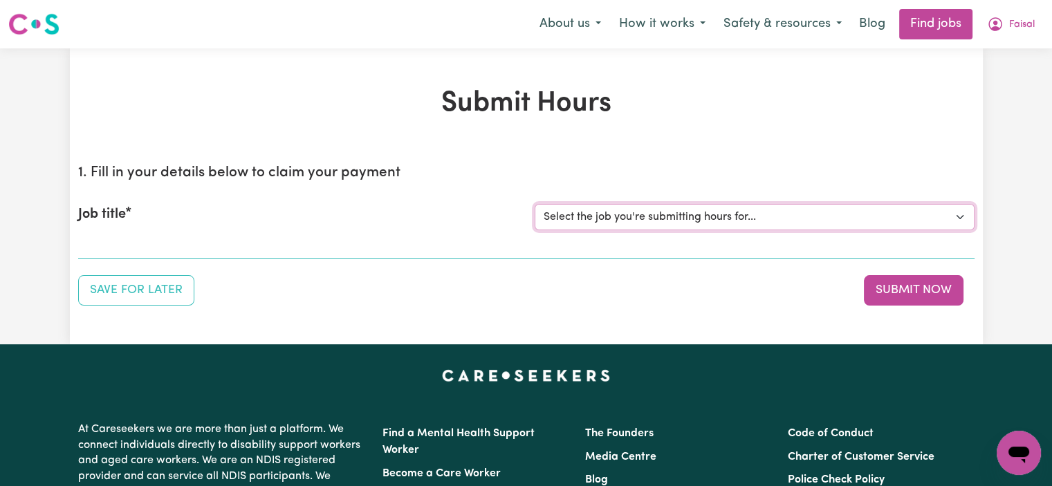
click at [618, 215] on select "Select the job you're submitting hours for... [Jaxson Chosen Family ] Support W…" at bounding box center [755, 217] width 440 height 26
select select "15079"
click at [535, 204] on select "Select the job you're submitting hours for... [Jaxson Chosen Family ] Support W…" at bounding box center [755, 217] width 440 height 26
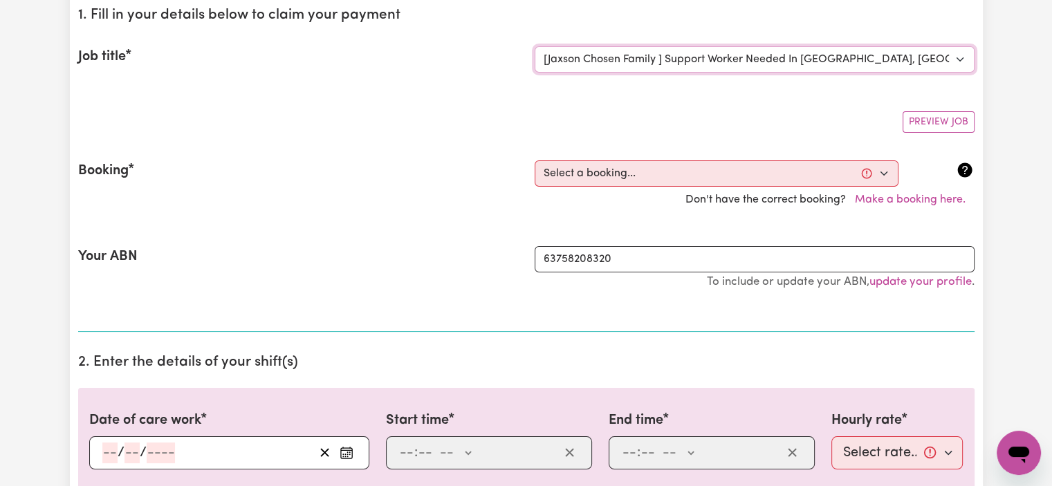
scroll to position [160, 0]
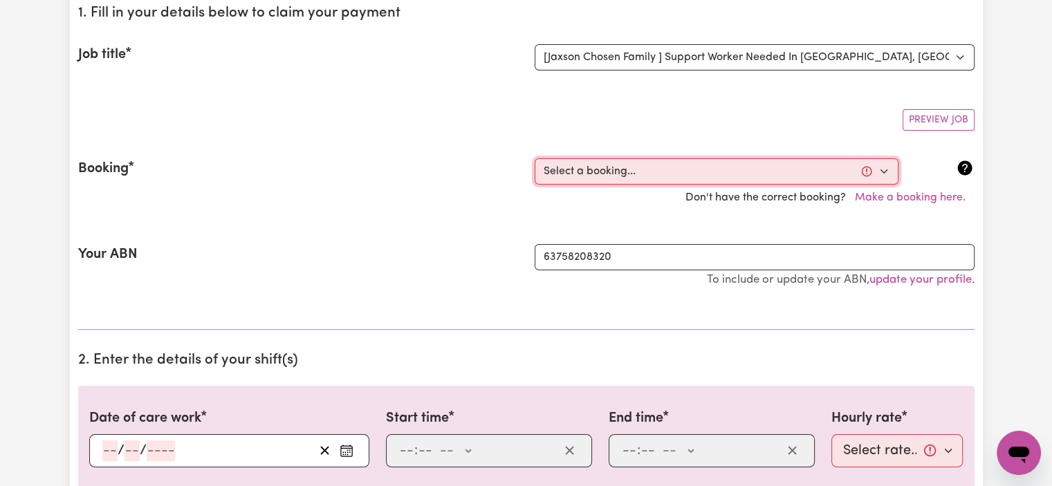
click at [624, 179] on select "Select a booking... [DATE] 10:00am to 02:00pm (RECURRING) [DATE] 10:00am to 02:…" at bounding box center [717, 171] width 364 height 26
select select "363837"
click at [535, 158] on select "Select a booking... [DATE] 10:00am to 02:00pm (RECURRING) [DATE] 10:00am to 02:…" at bounding box center [717, 171] width 364 height 26
type input "[DATE]"
type input "29"
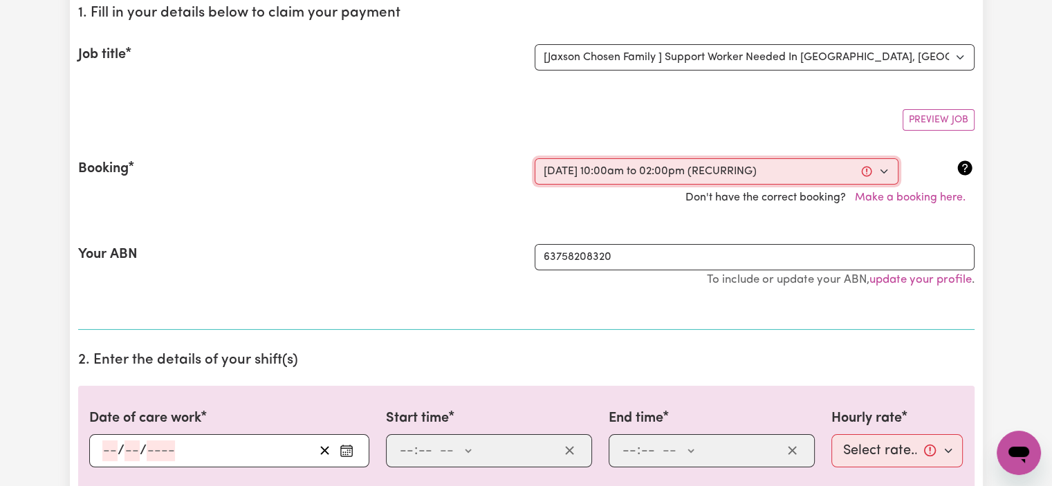
type input "9"
type input "2025"
type input "10:00"
type input "10"
type input "0"
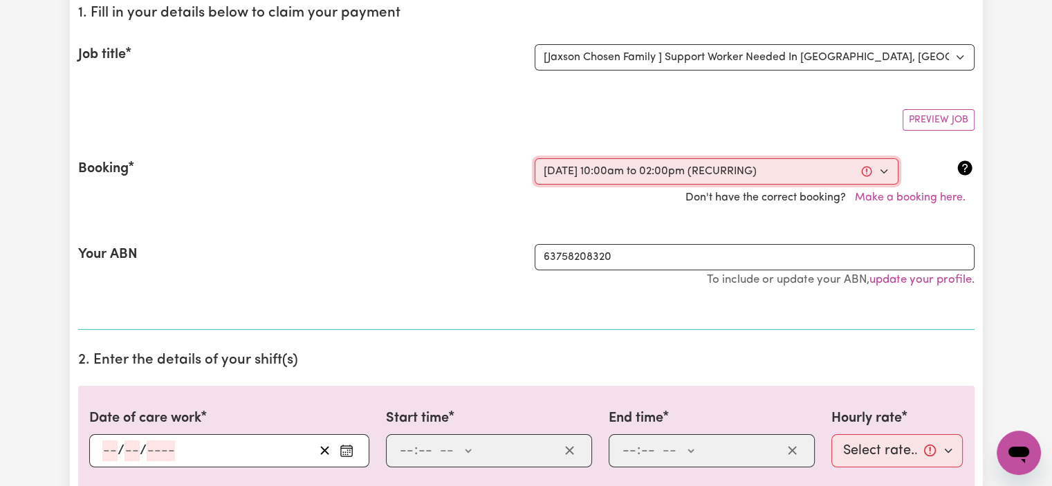
select select "am"
type input "14:00"
type input "2"
type input "0"
select select "pm"
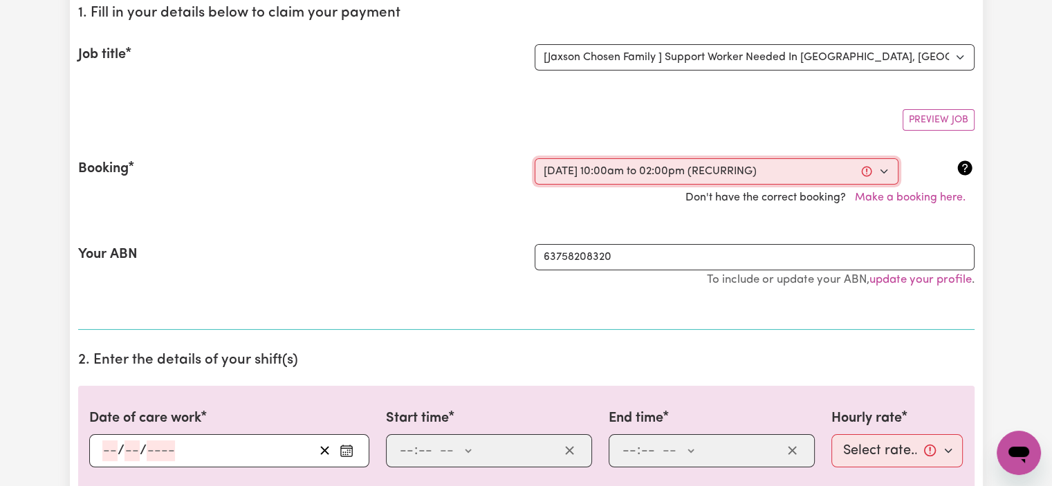
select select "50-Weekday"
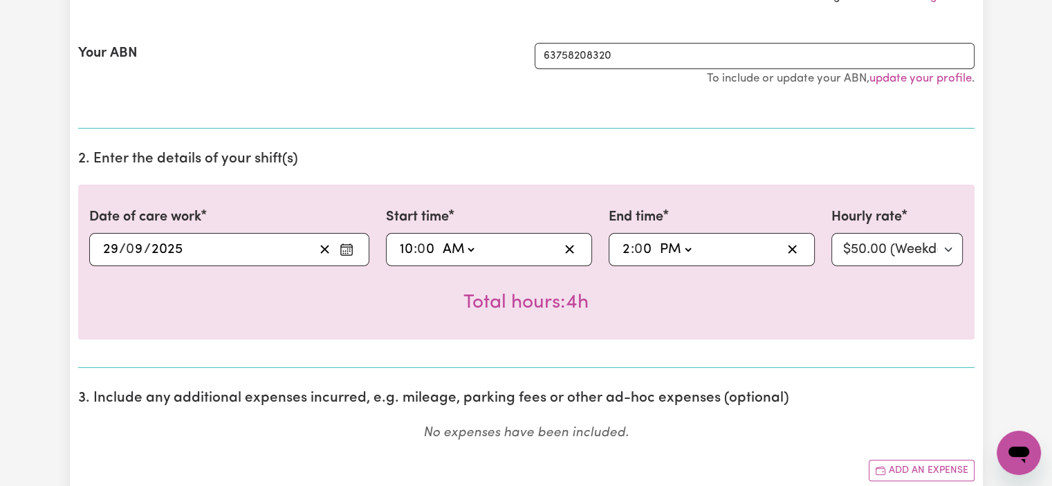
scroll to position [362, 0]
click at [957, 254] on select "Select rate... $50.00 (Weekday)" at bounding box center [897, 248] width 132 height 33
